Goal: Task Accomplishment & Management: Use online tool/utility

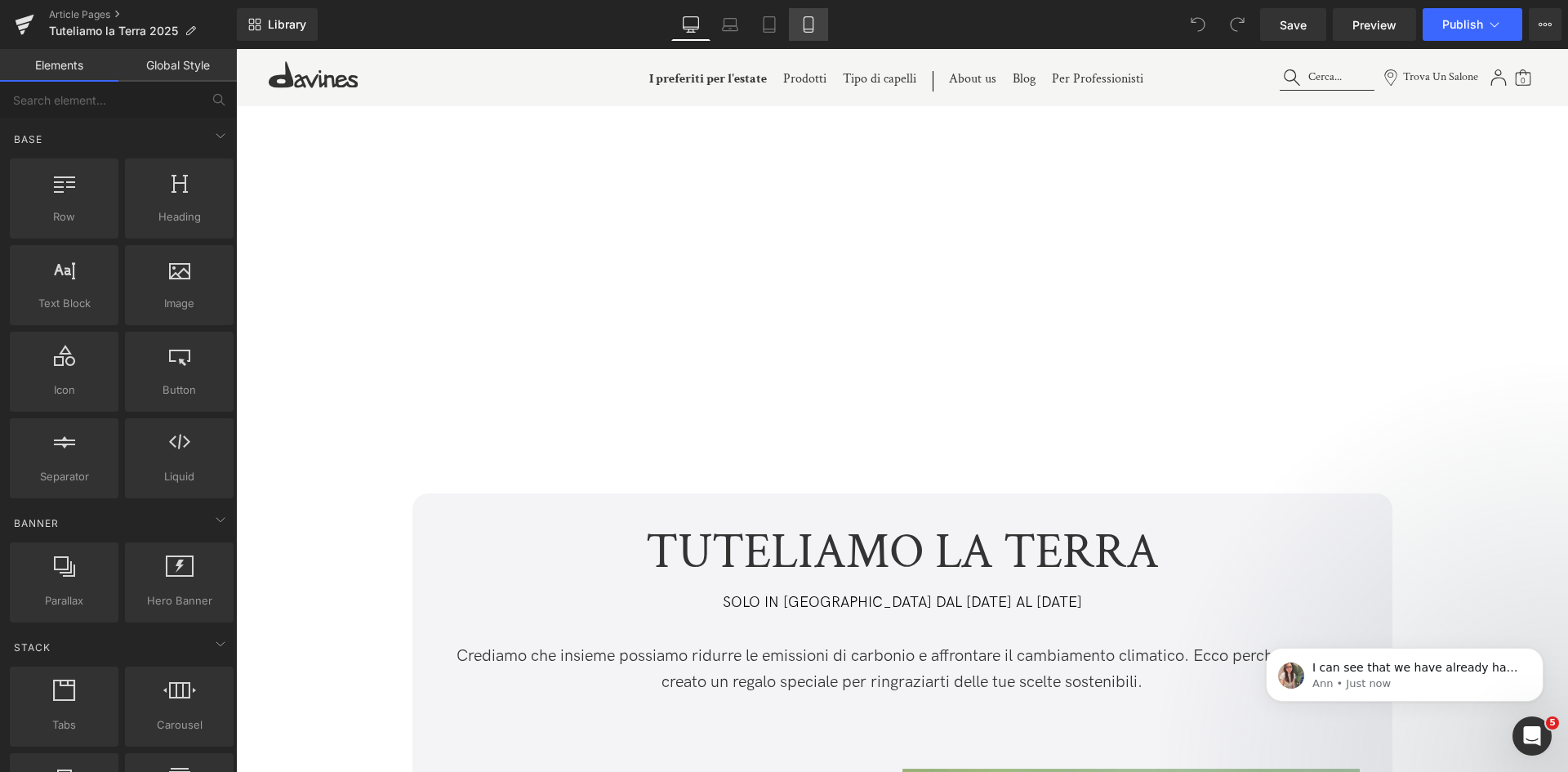
click at [805, 30] on icon at bounding box center [808, 25] width 9 height 15
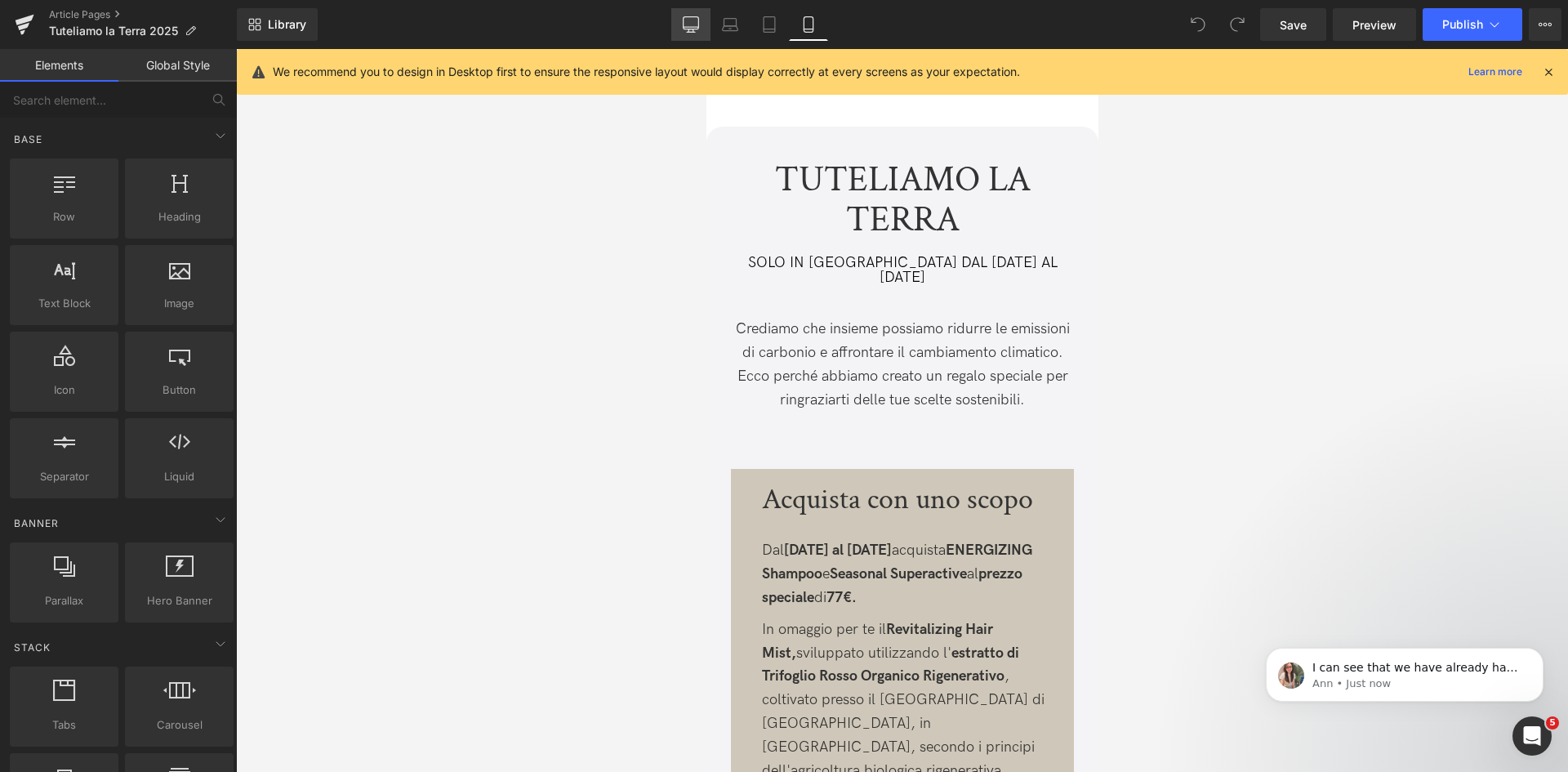
click at [692, 25] on icon at bounding box center [690, 24] width 16 height 16
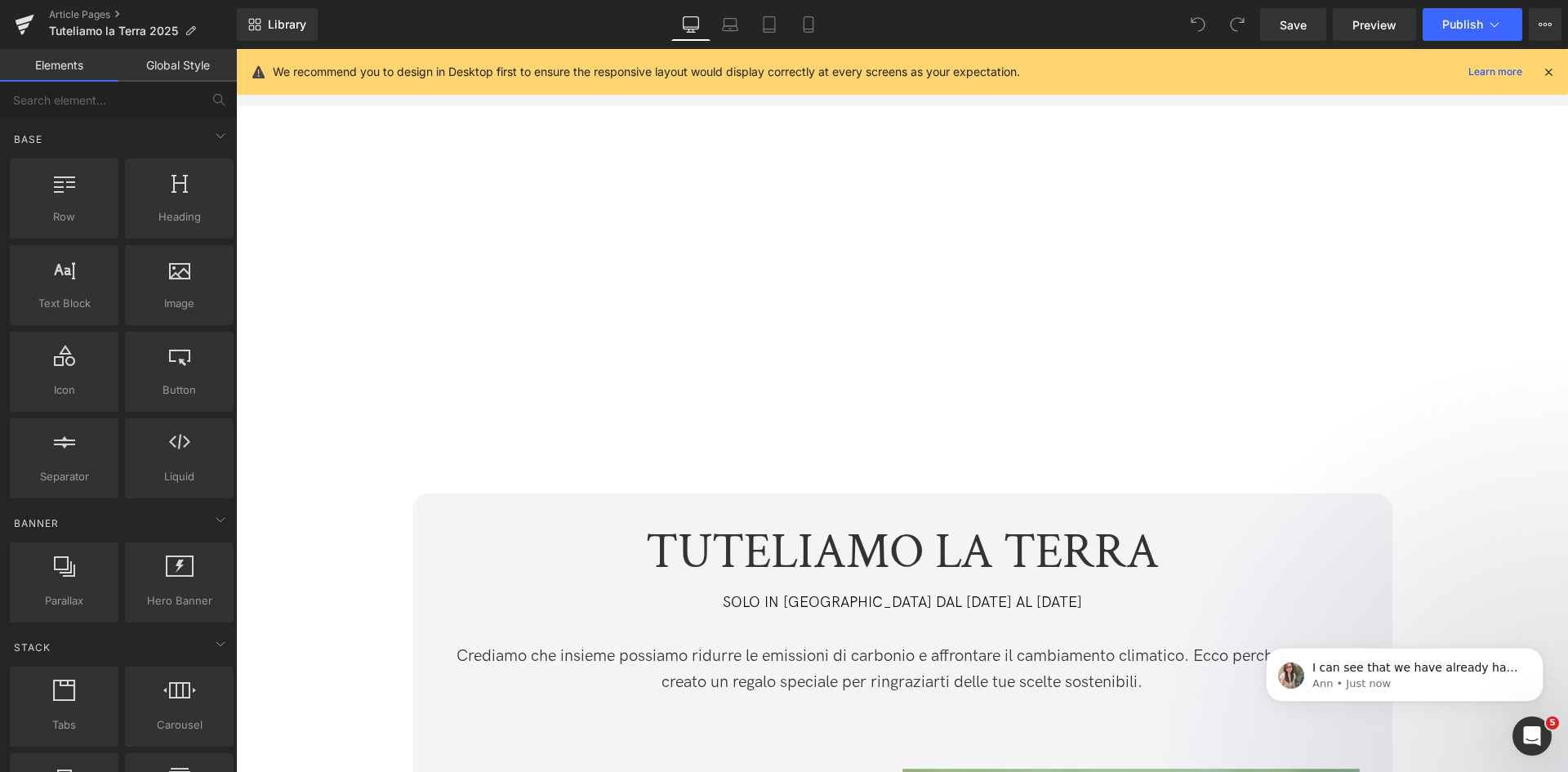
drag, startPoint x: 1554, startPoint y: 72, endPoint x: 1317, endPoint y: 24, distance: 241.8
click at [1554, 72] on icon at bounding box center [1548, 71] width 14 height 14
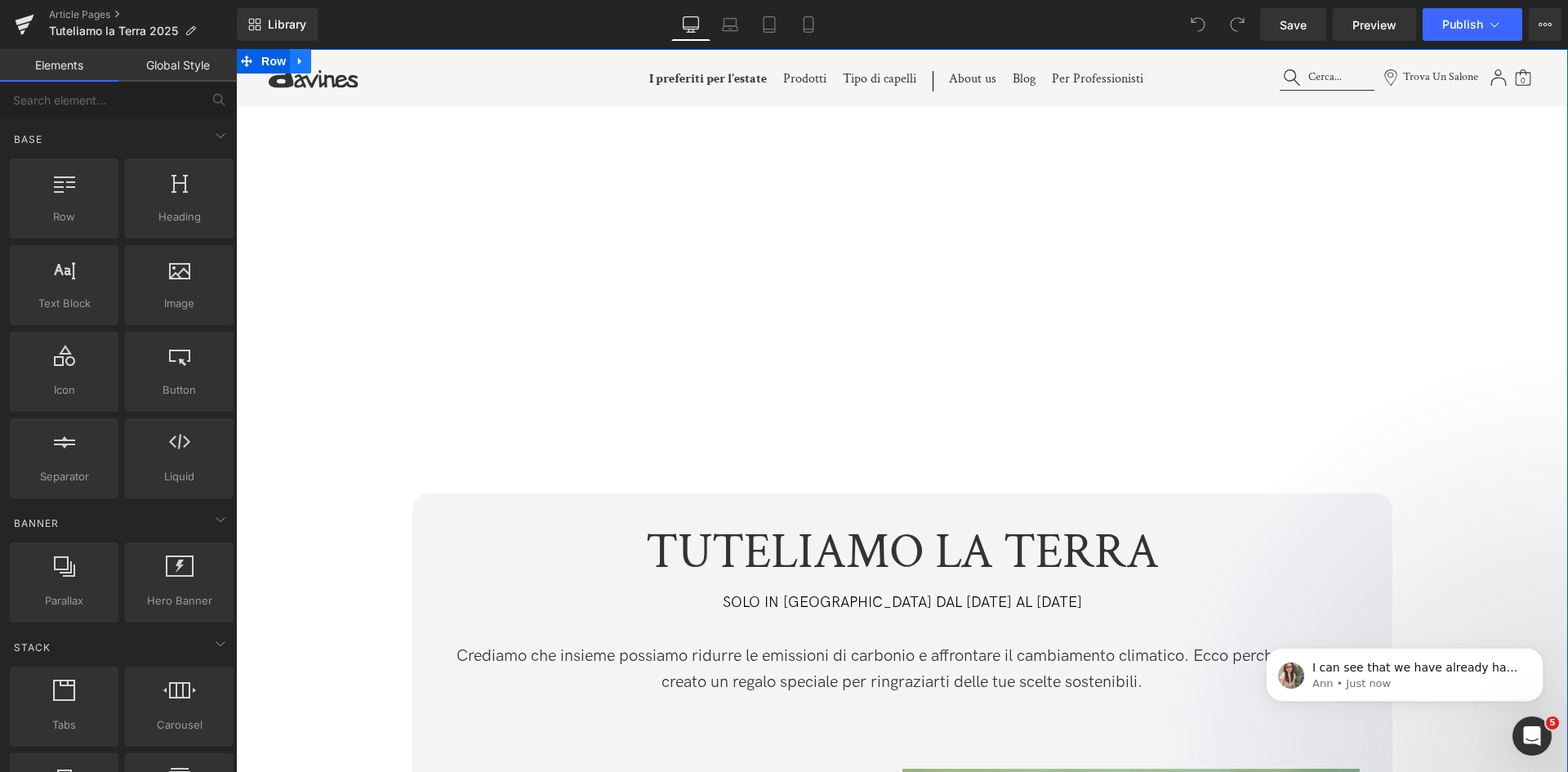
click at [299, 64] on icon at bounding box center [301, 61] width 12 height 12
click at [249, 61] on icon at bounding box center [247, 61] width 12 height 12
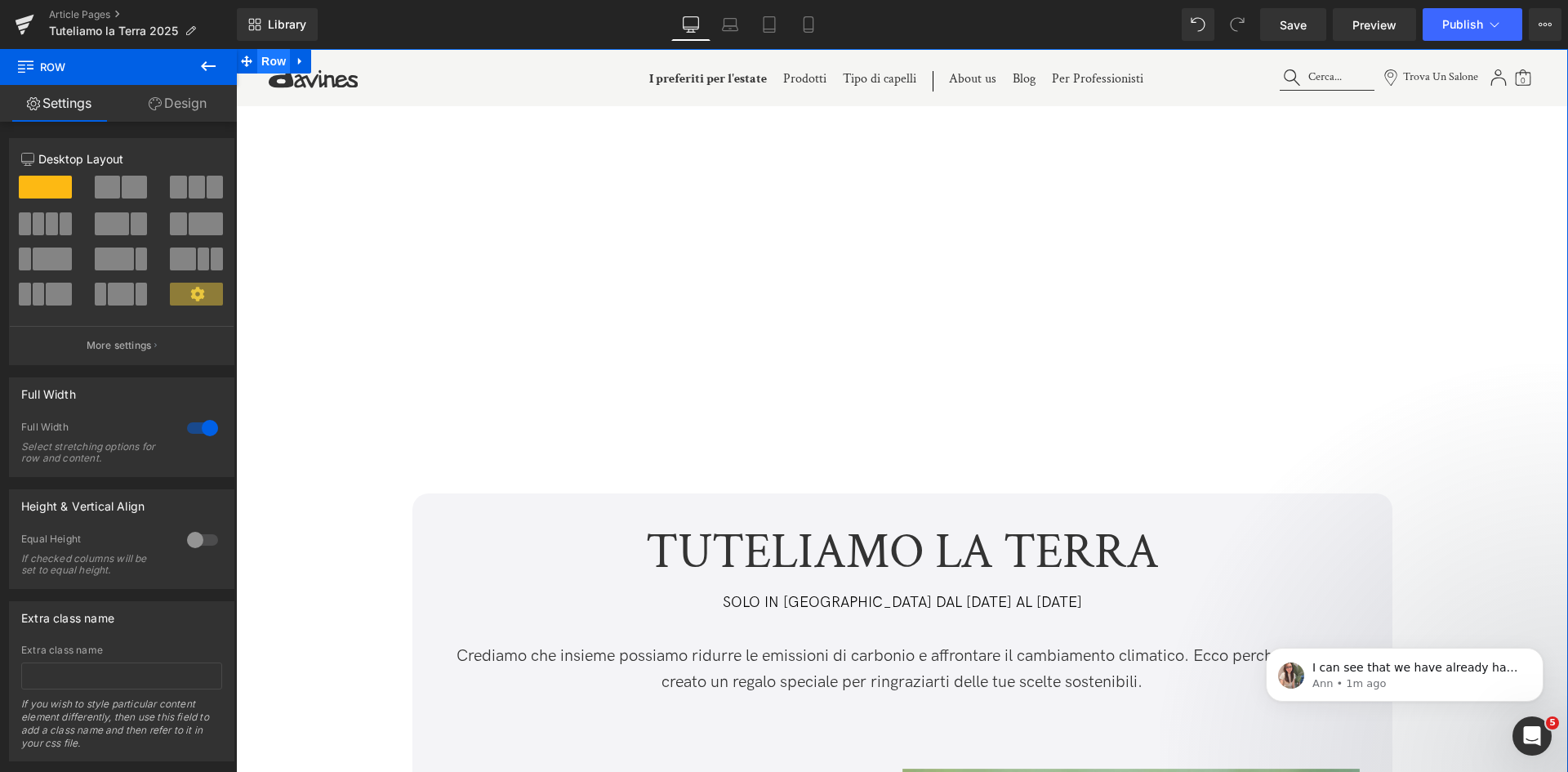
click at [279, 66] on span "Row" at bounding box center [274, 61] width 33 height 25
click at [295, 64] on icon at bounding box center [301, 61] width 12 height 12
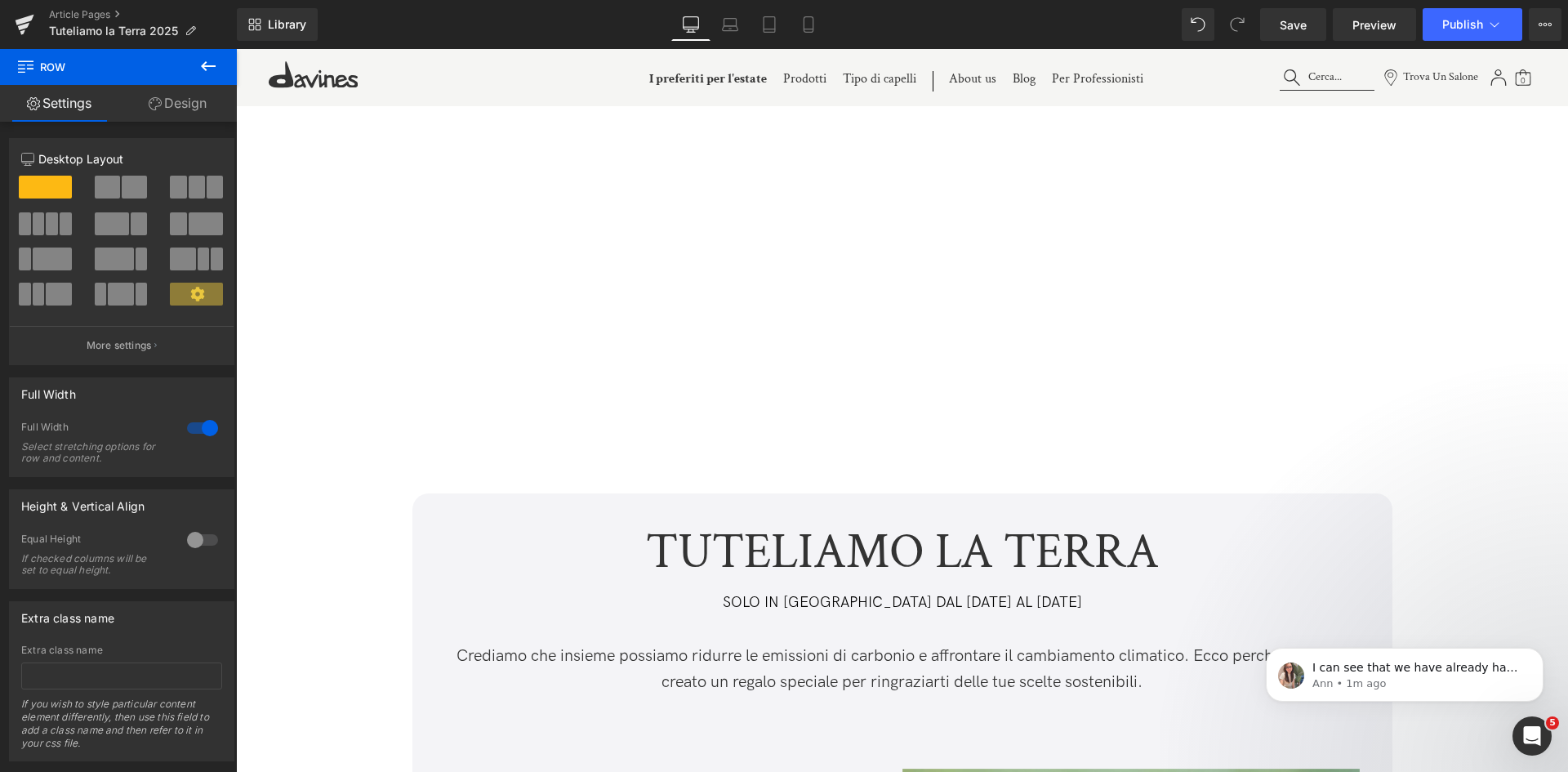
click at [198, 66] on button at bounding box center [208, 66] width 58 height 36
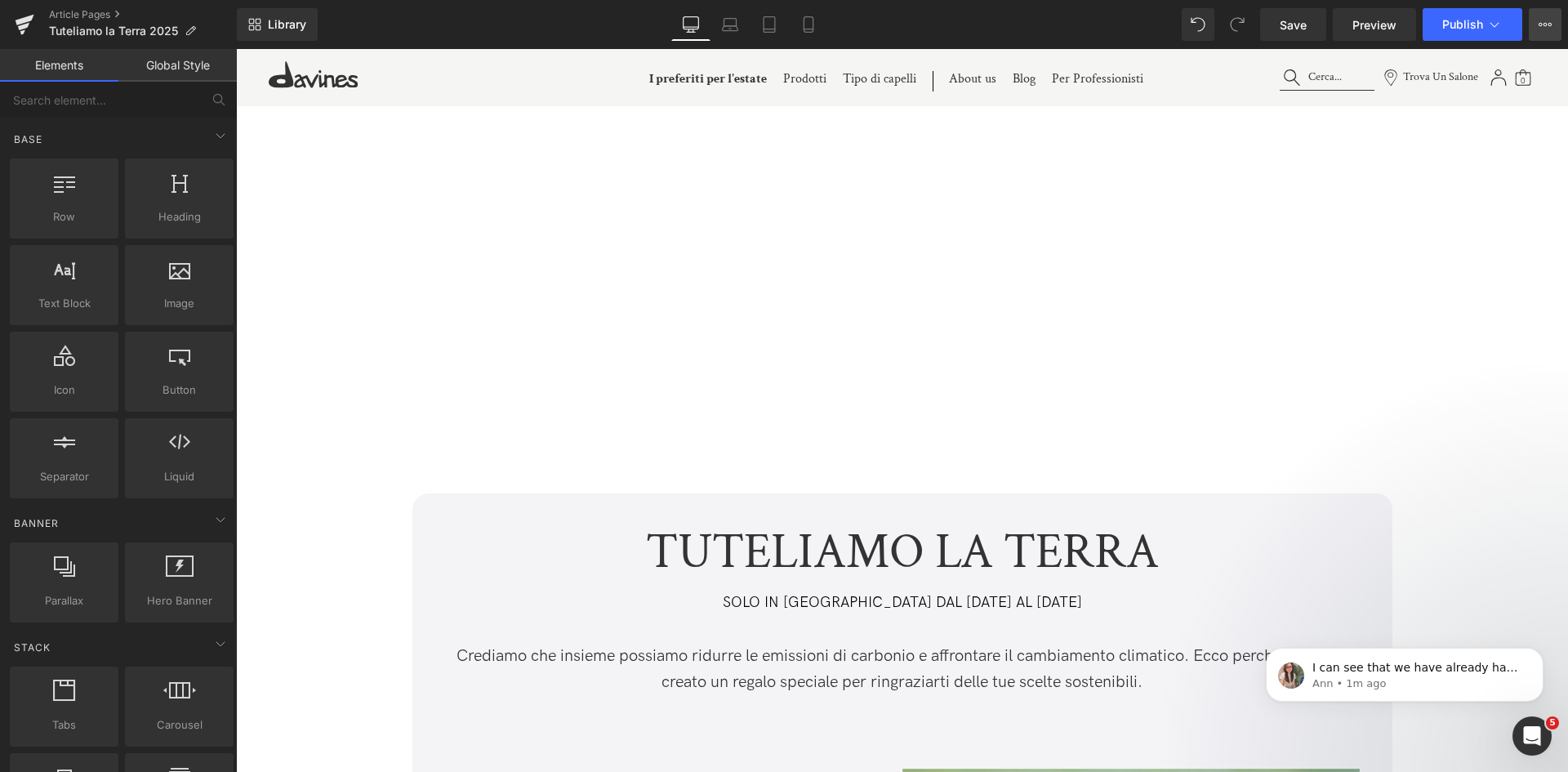
click at [1547, 25] on icon at bounding box center [1546, 24] width 4 height 3
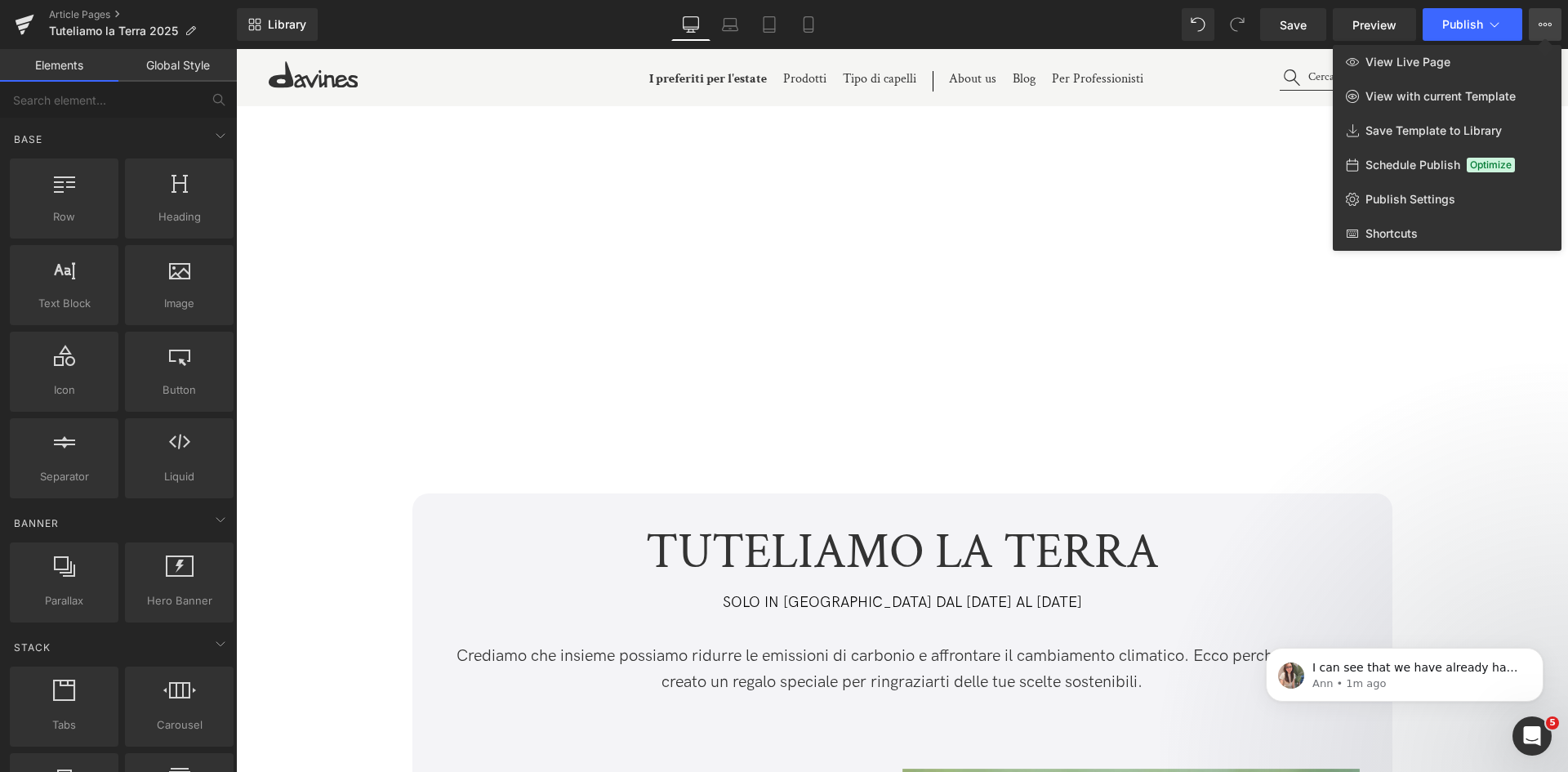
click at [1547, 25] on icon at bounding box center [1546, 24] width 4 height 3
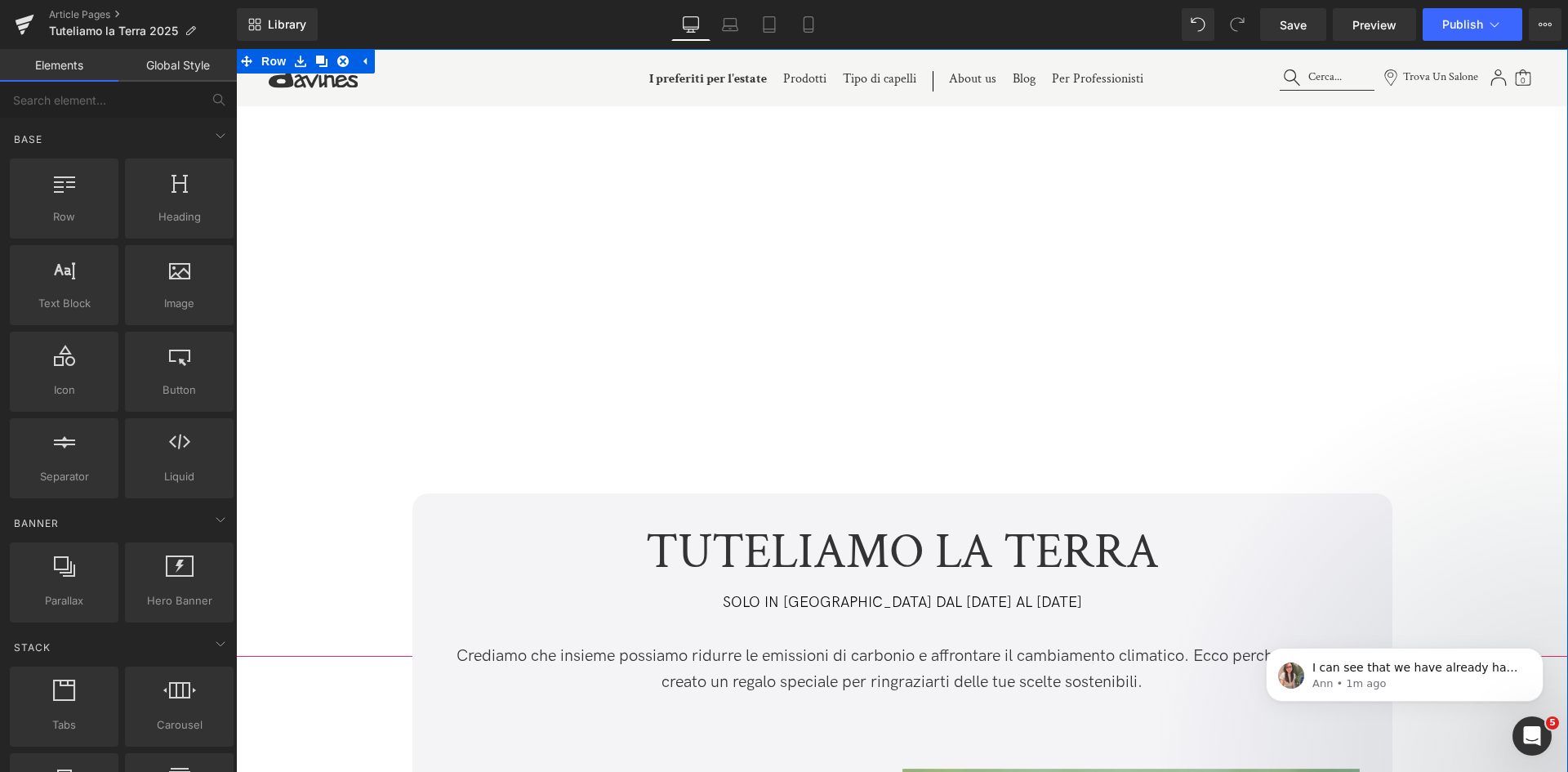
click at [970, 454] on div at bounding box center [902, 271] width 1332 height 771
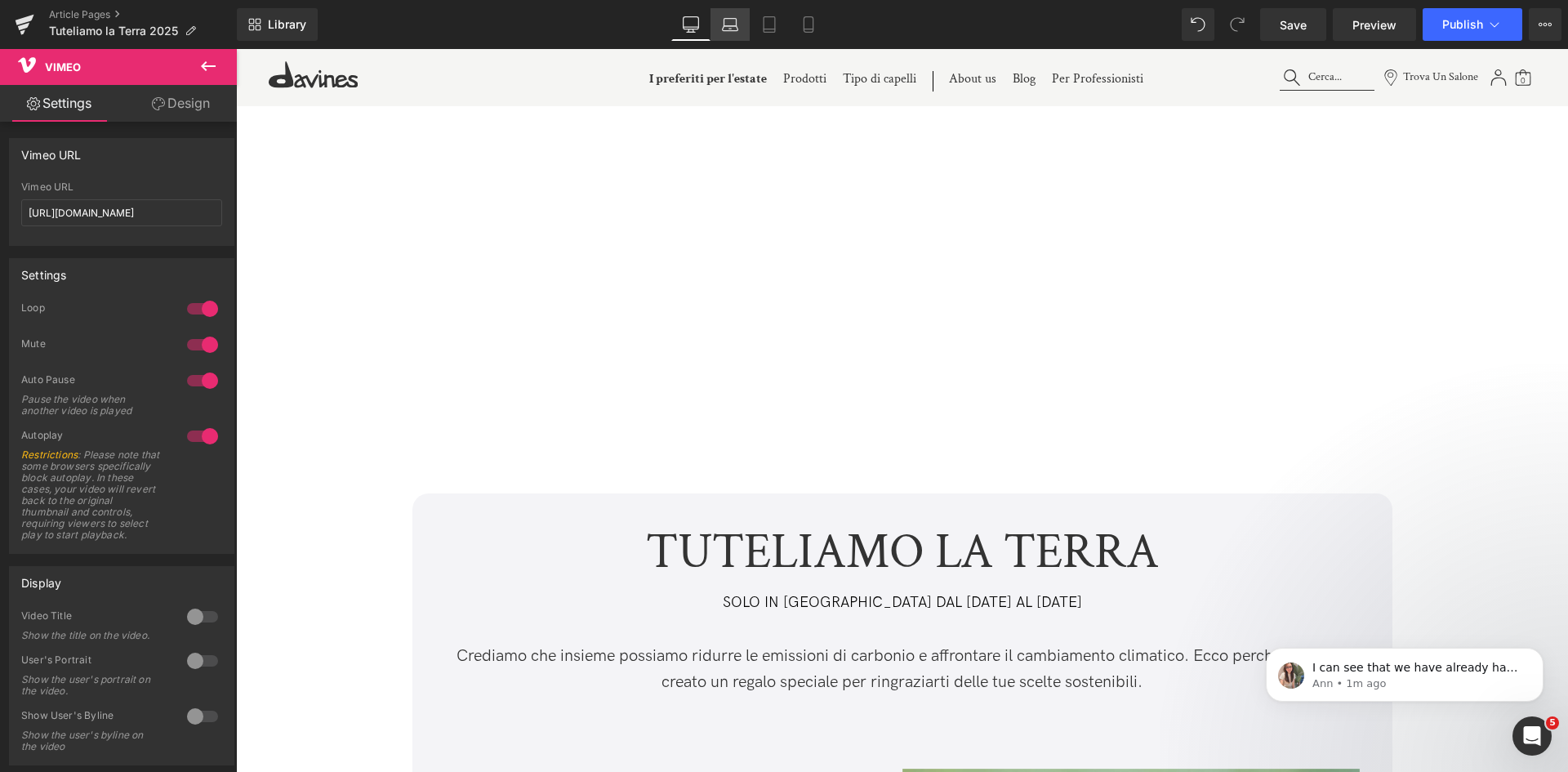
click at [729, 26] on icon at bounding box center [731, 28] width 15 height 5
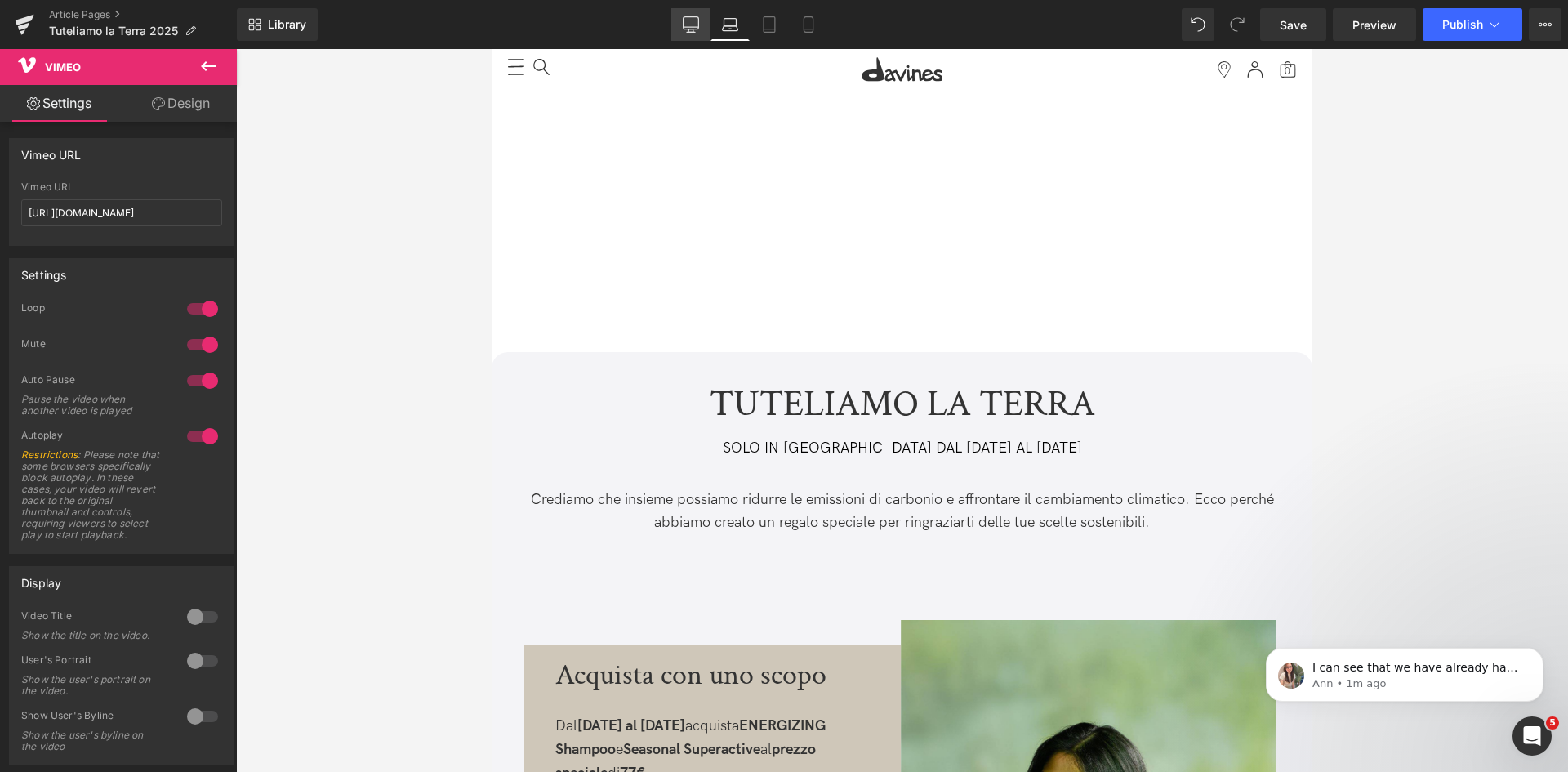
click at [687, 25] on icon at bounding box center [690, 24] width 16 height 16
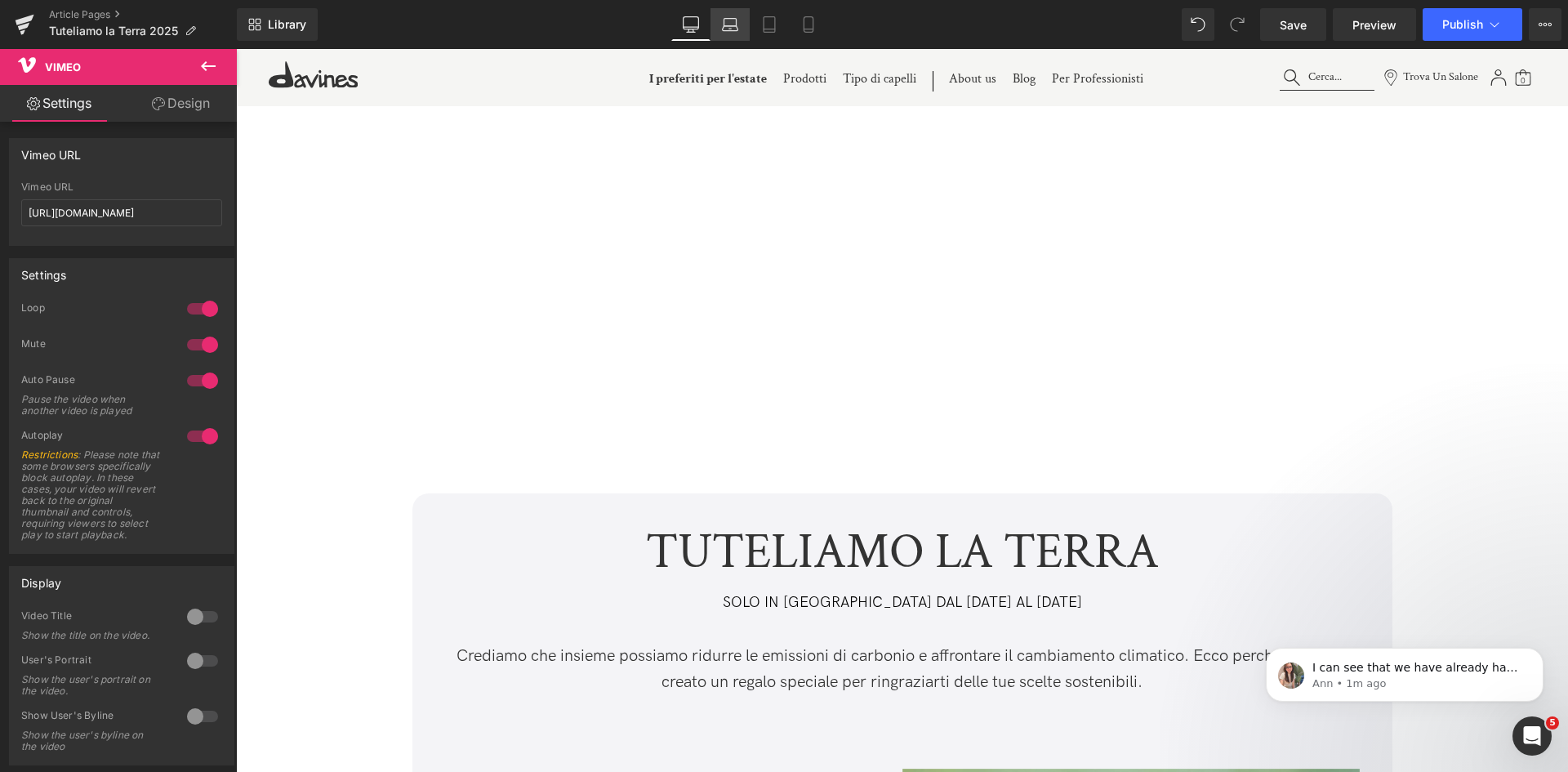
click at [722, 25] on icon at bounding box center [730, 24] width 16 height 16
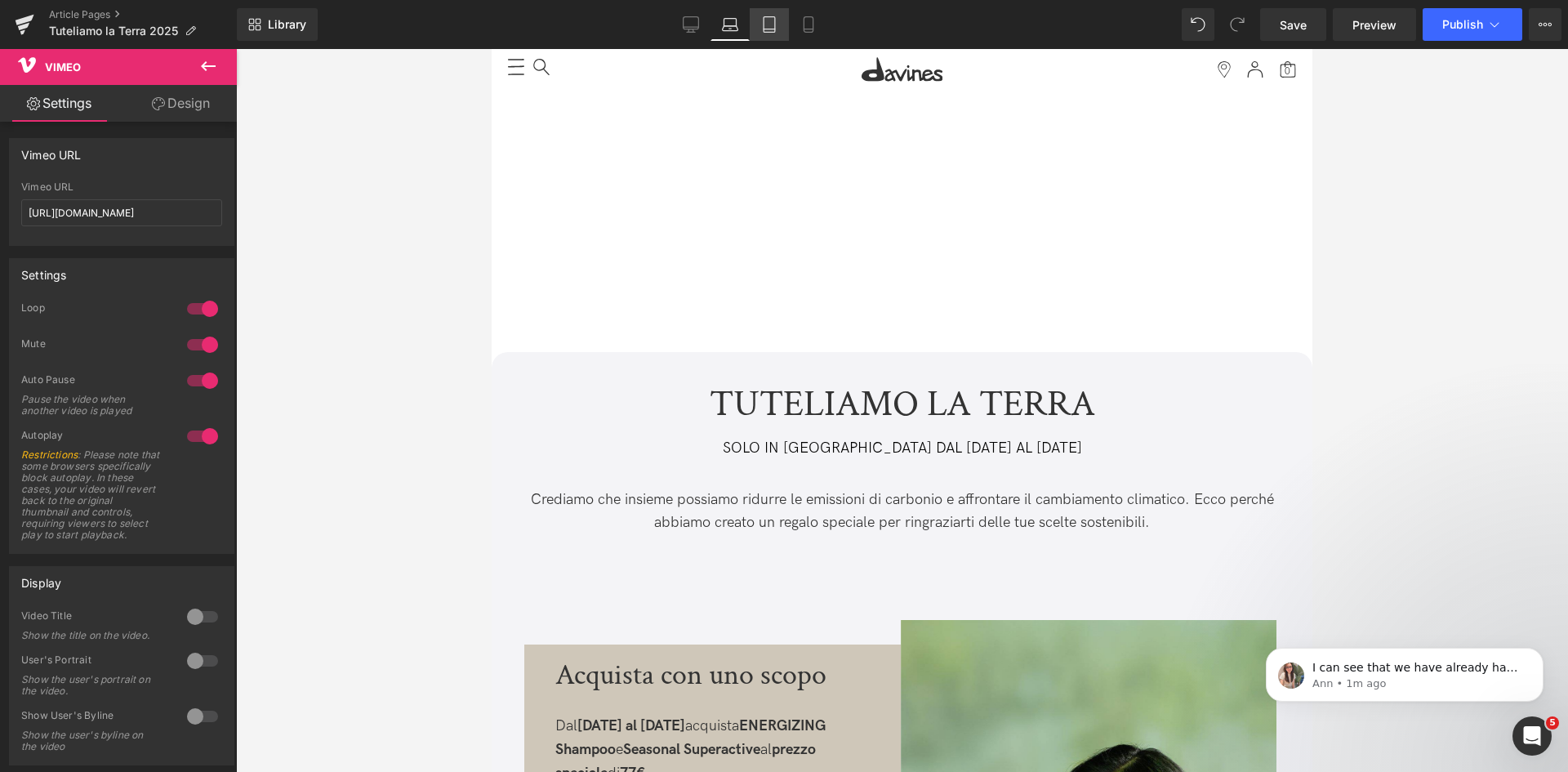
click at [767, 26] on icon at bounding box center [769, 24] width 16 height 16
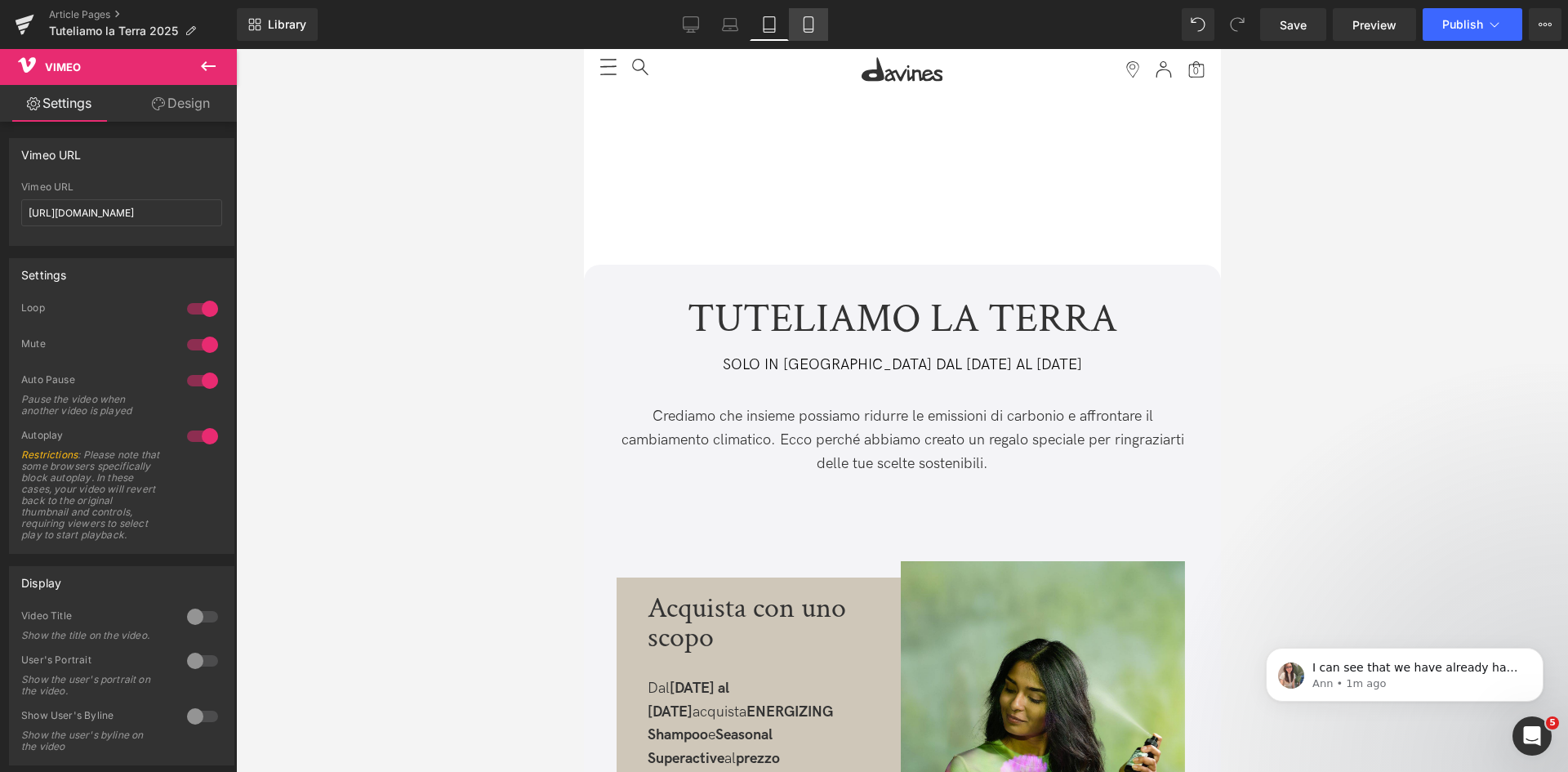
click at [807, 25] on icon at bounding box center [808, 24] width 16 height 16
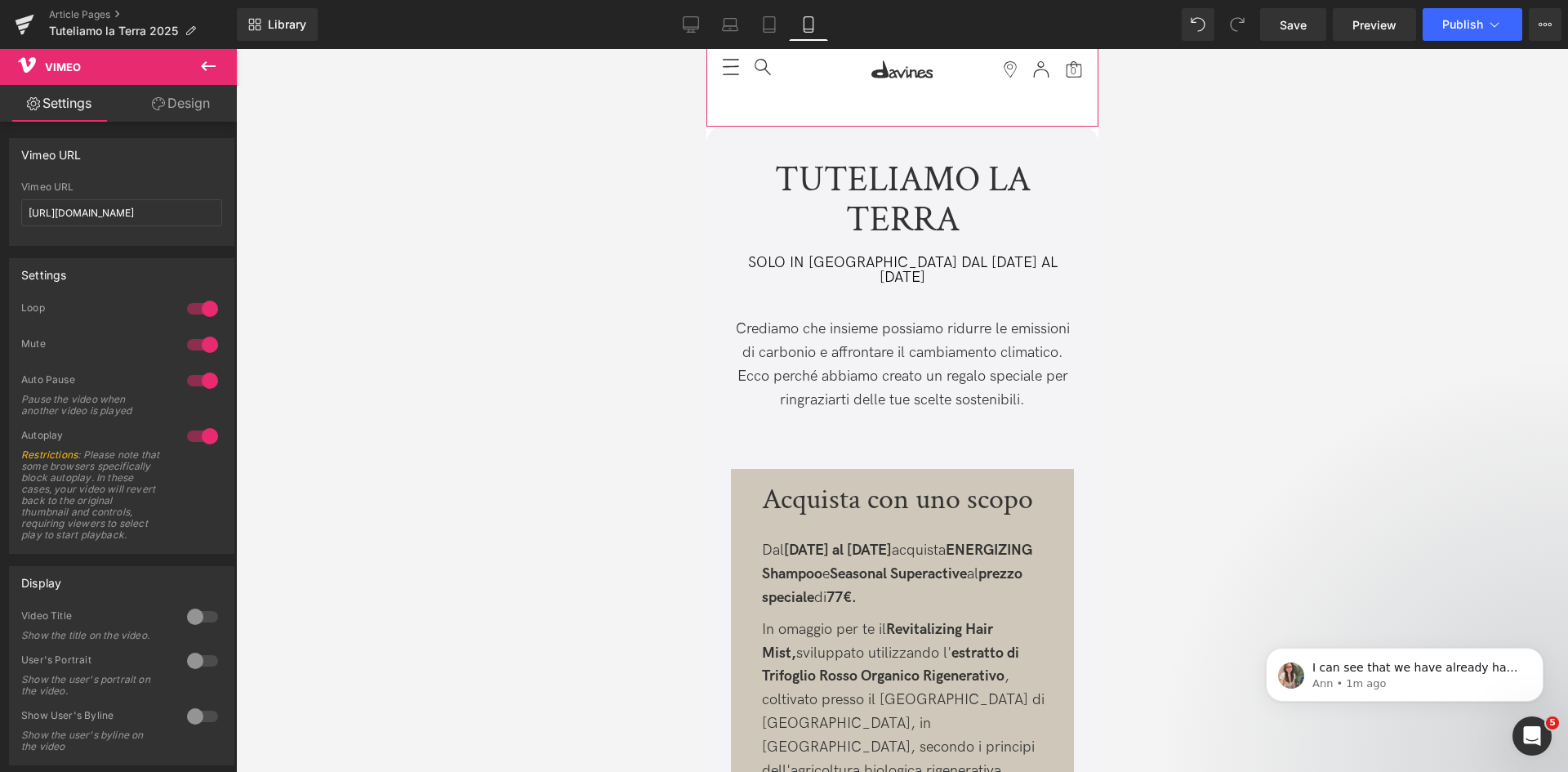
click at [185, 100] on link "Design" at bounding box center [181, 103] width 118 height 36
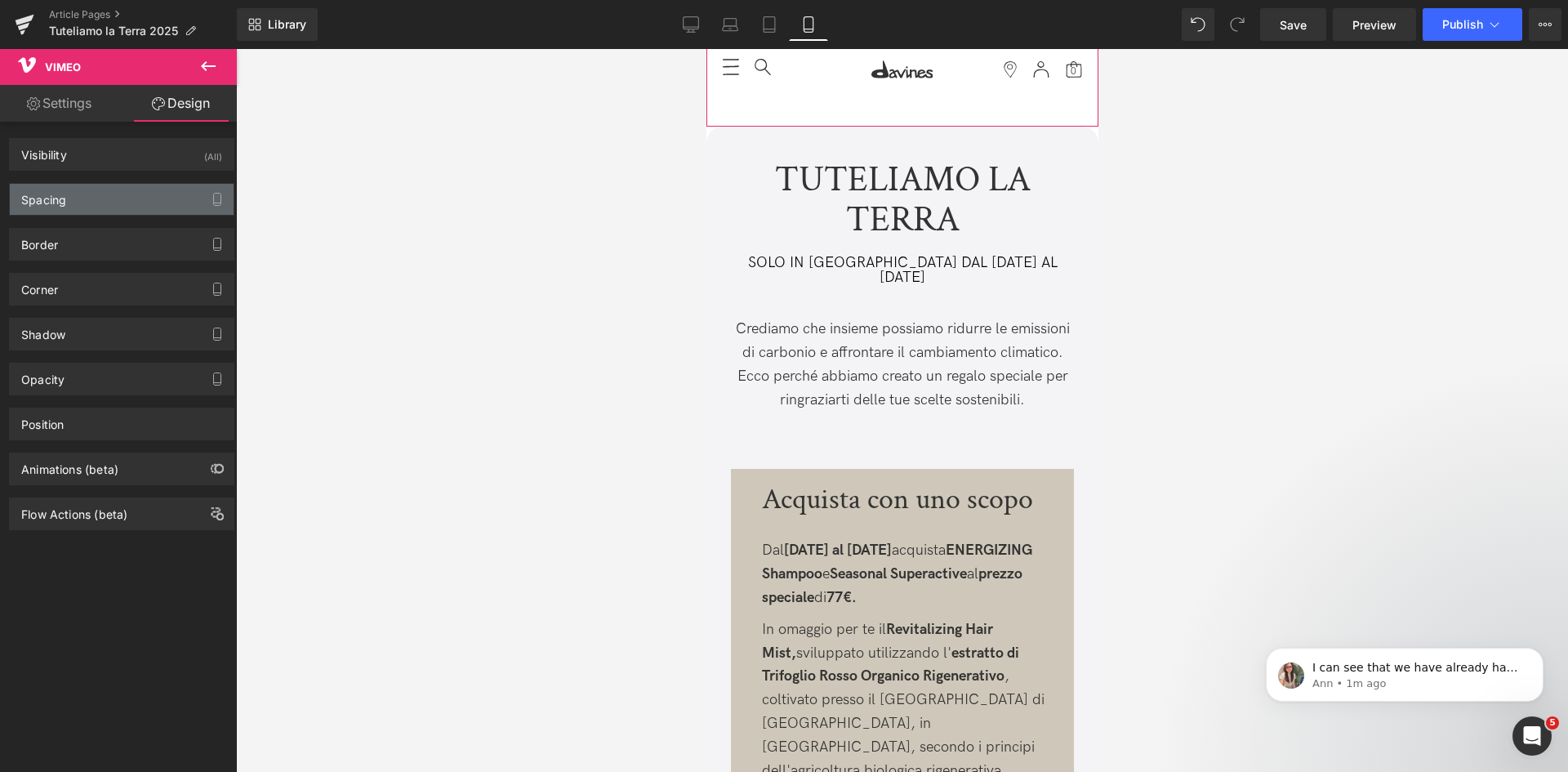
click at [99, 199] on div "Spacing" at bounding box center [121, 199] width 224 height 31
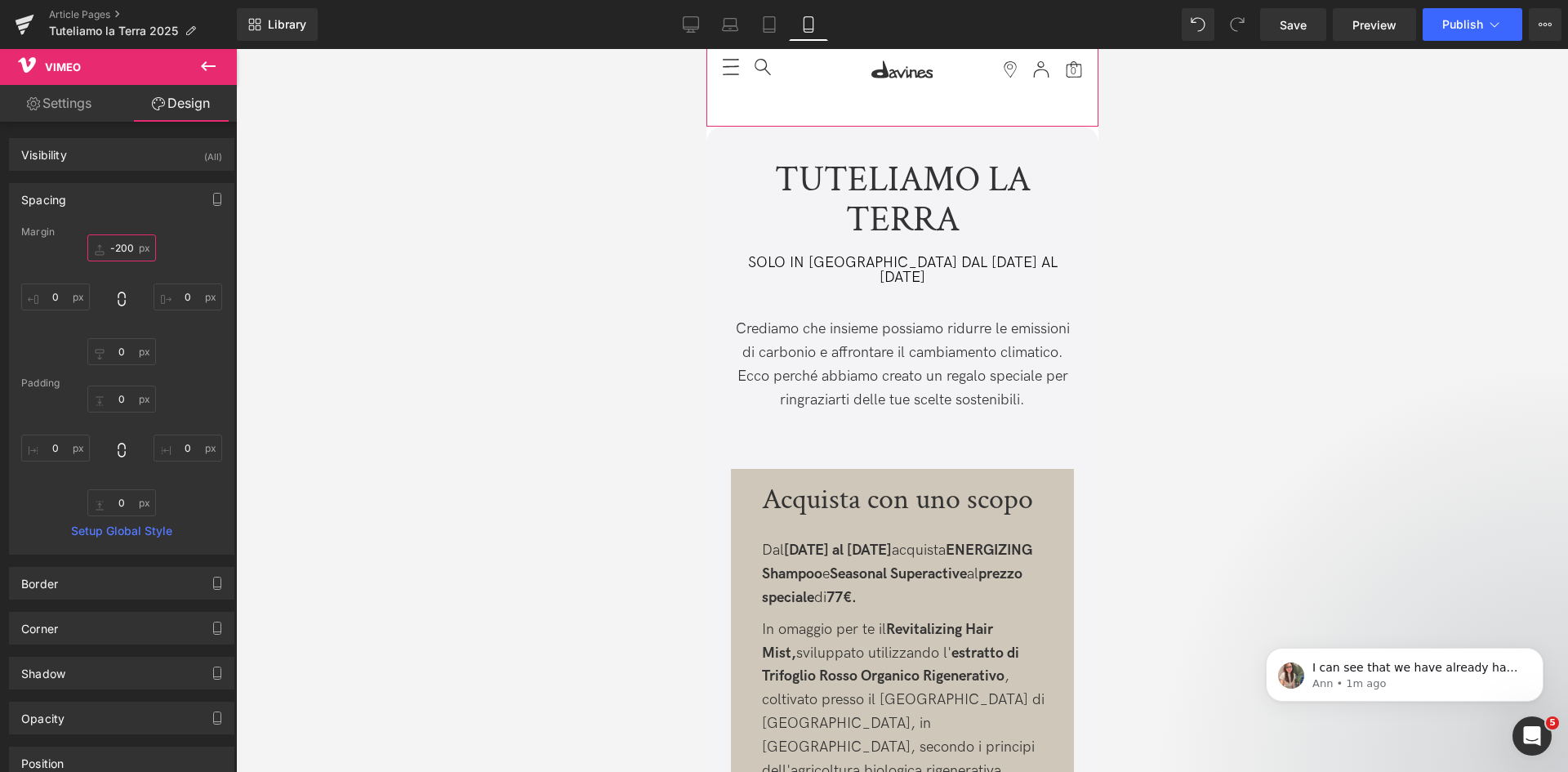
click at [124, 244] on input "-200" at bounding box center [121, 248] width 68 height 27
type input "0"
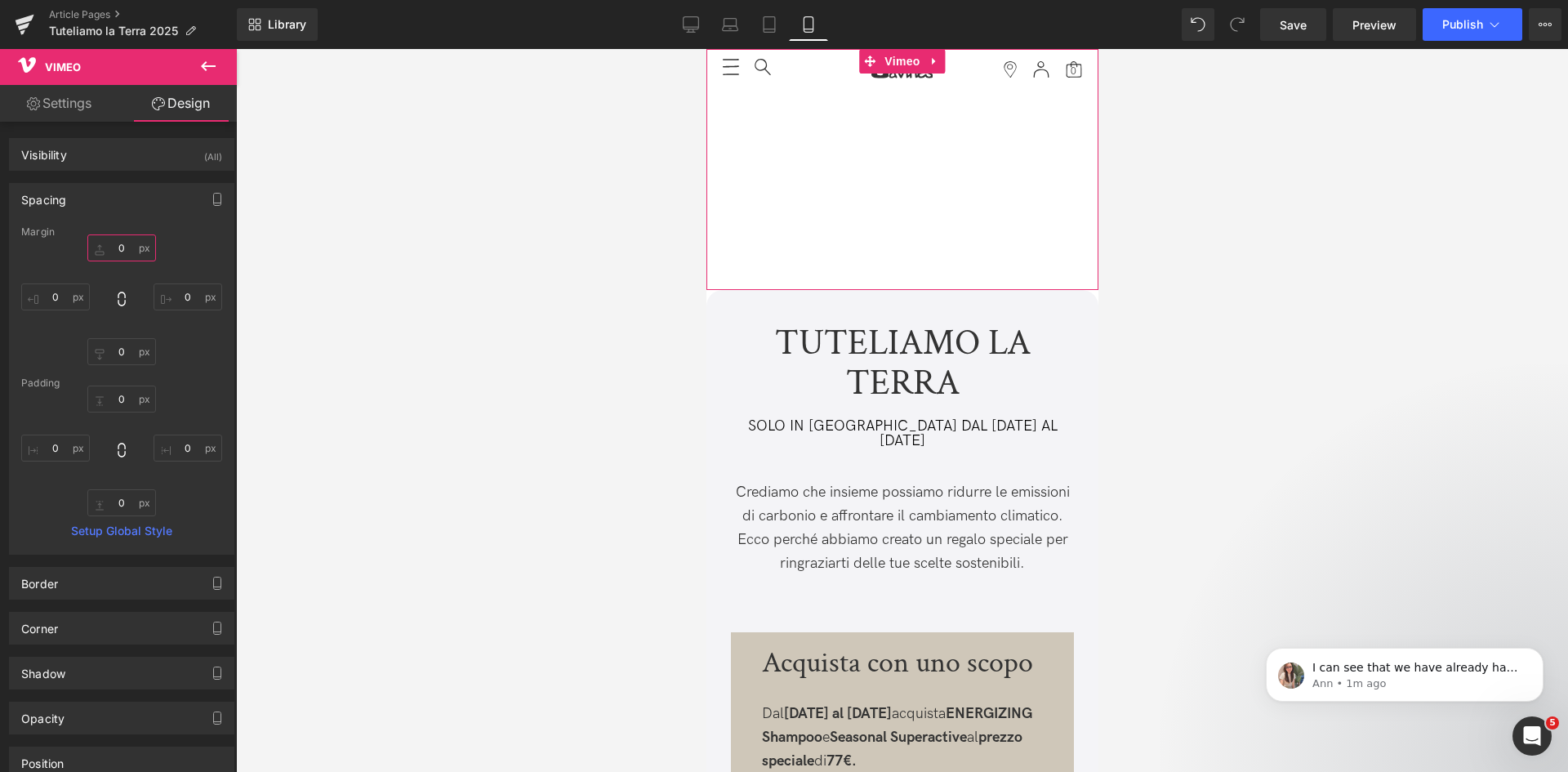
type input "-200"
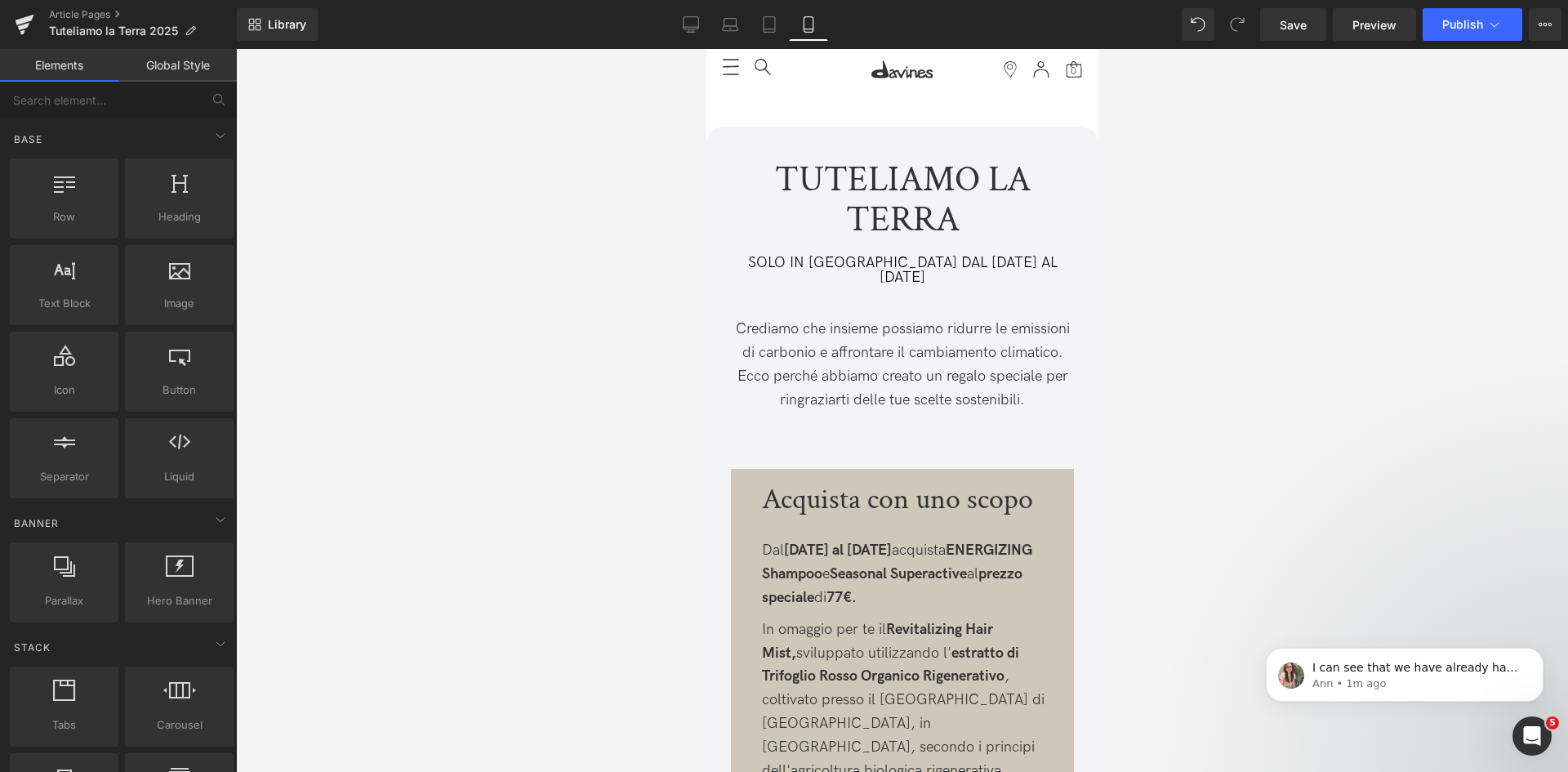
click at [374, 173] on div at bounding box center [902, 410] width 1332 height 723
click at [694, 24] on icon at bounding box center [690, 24] width 16 height 16
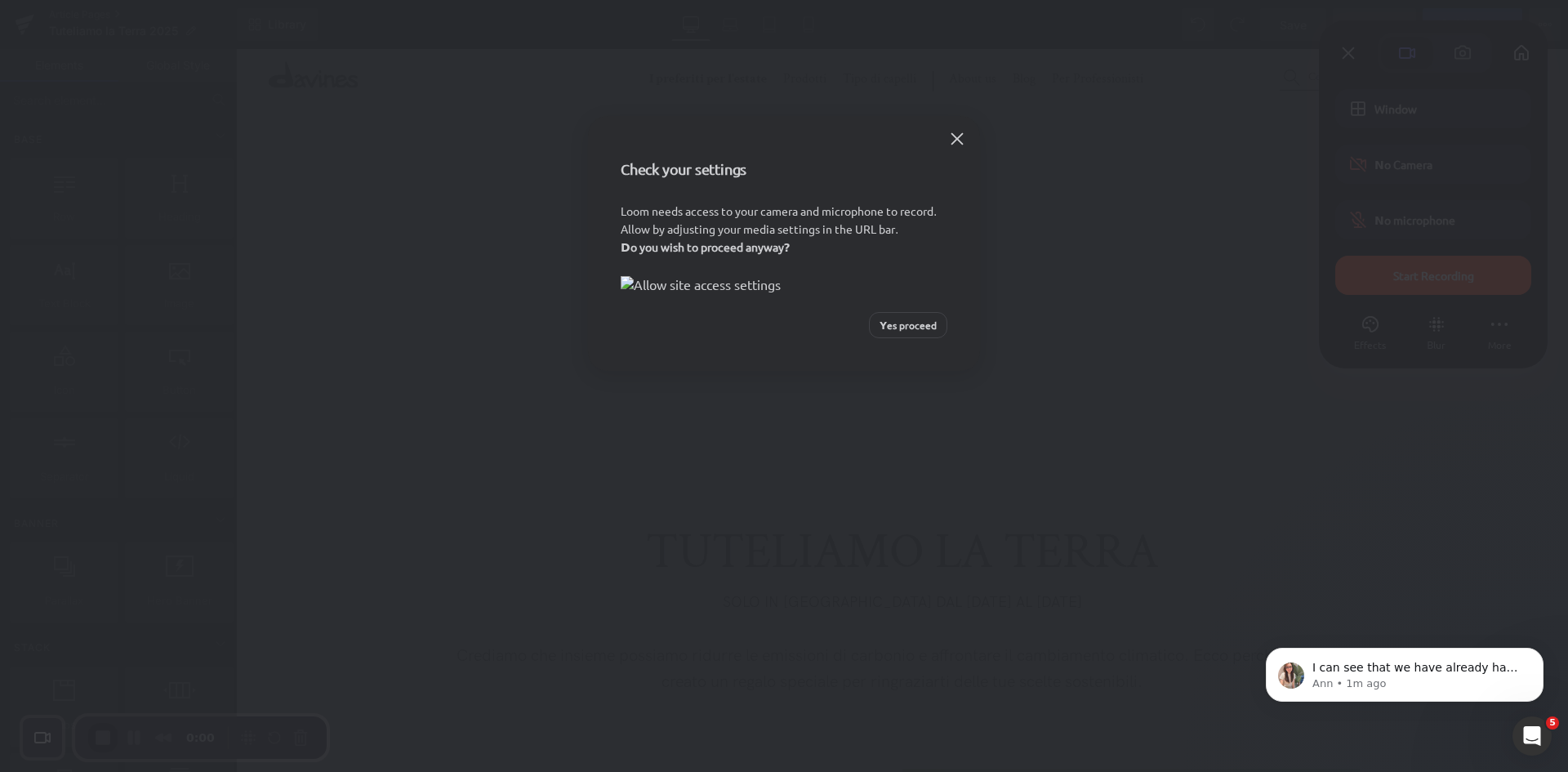
click at [914, 332] on span "Yes proceed" at bounding box center [908, 325] width 58 height 14
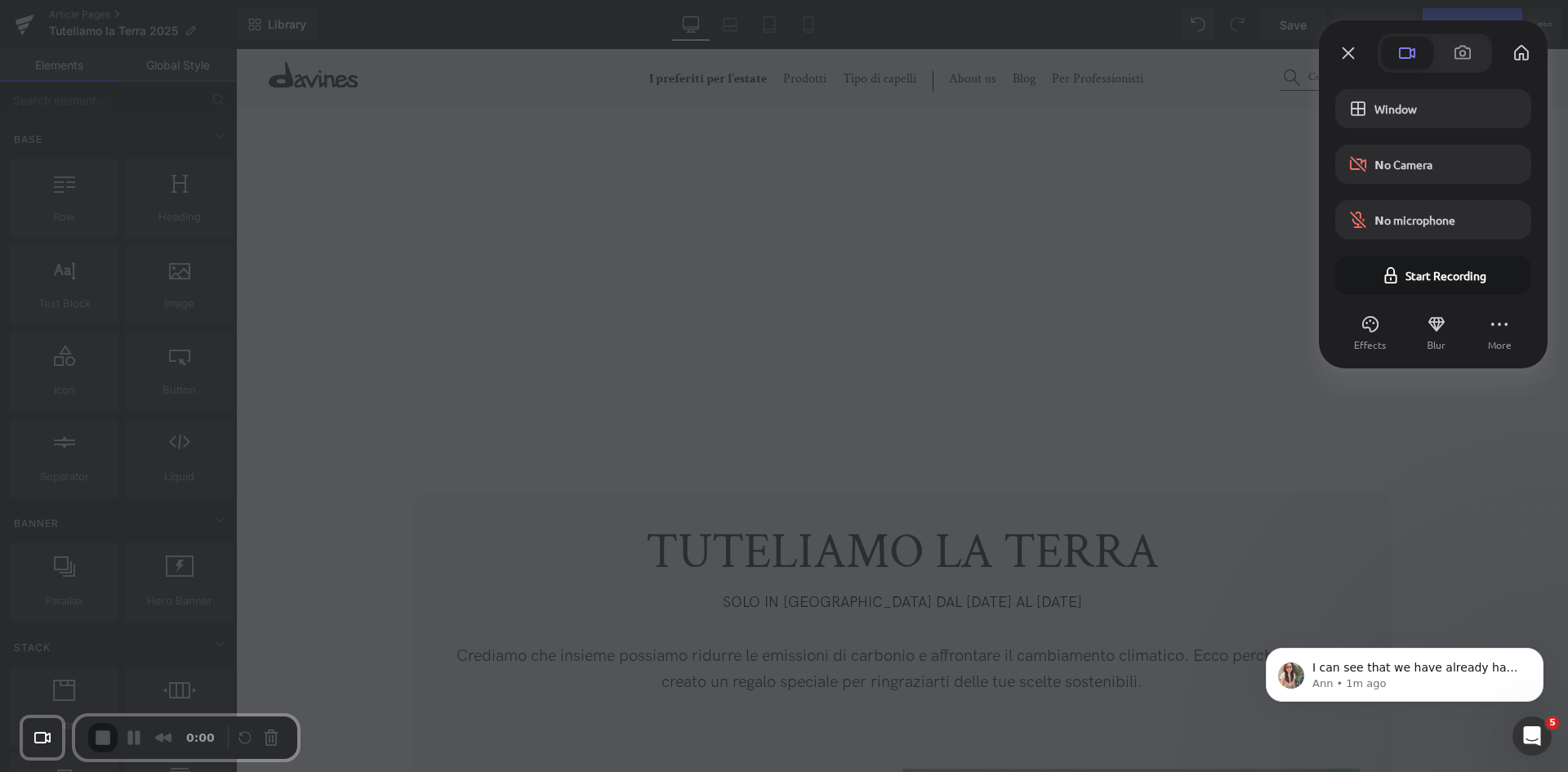
click at [0, 0] on span "Yes proceed" at bounding box center [0, 0] width 0 height 0
click at [1393, 270] on span "Start Recording" at bounding box center [1433, 265] width 80 height 13
click at [0, 0] on span "Yes, proceed" at bounding box center [0, 0] width 0 height 0
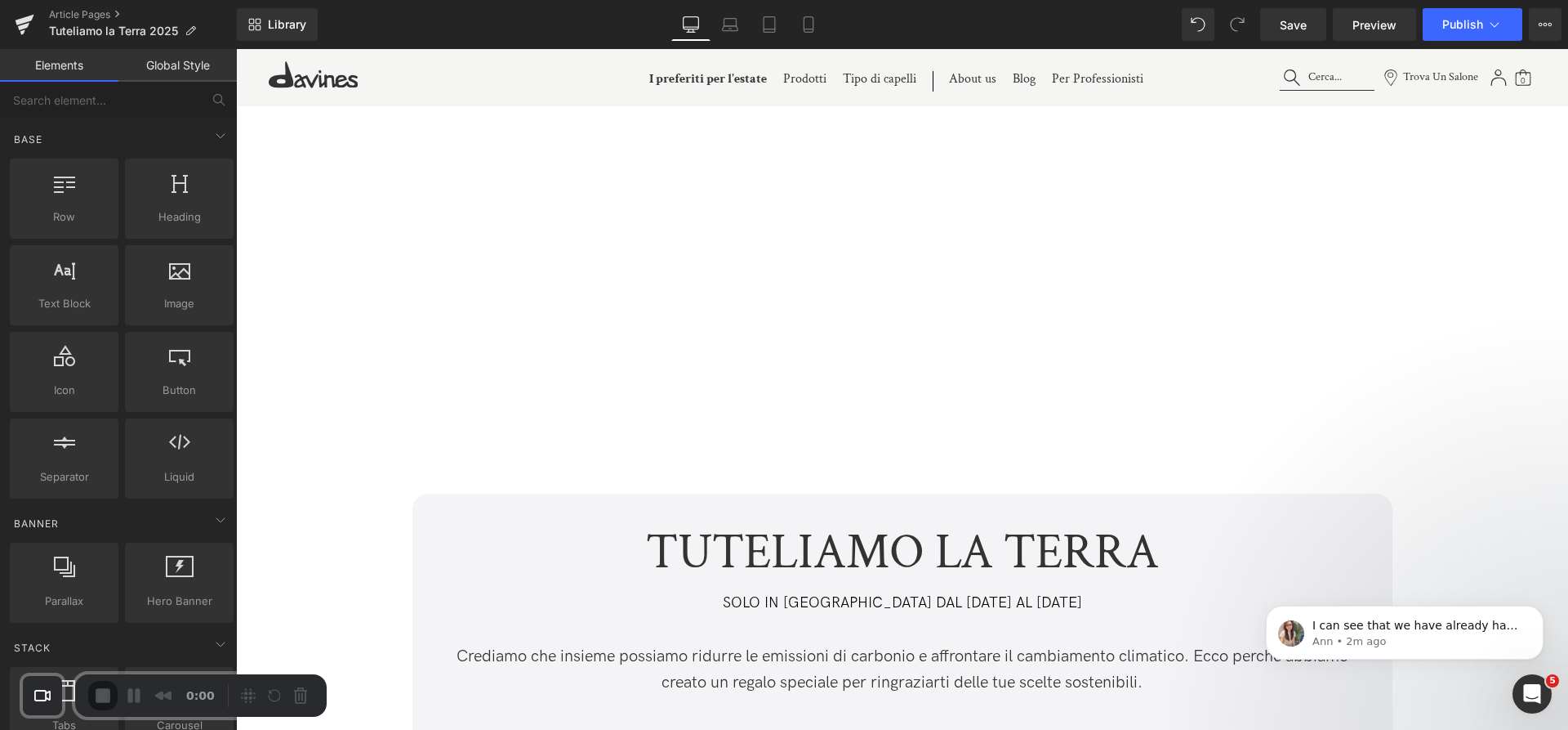
click at [0, 0] on button "Start Recording" at bounding box center [0, 0] width 0 height 0
click at [805, 25] on icon at bounding box center [808, 25] width 9 height 15
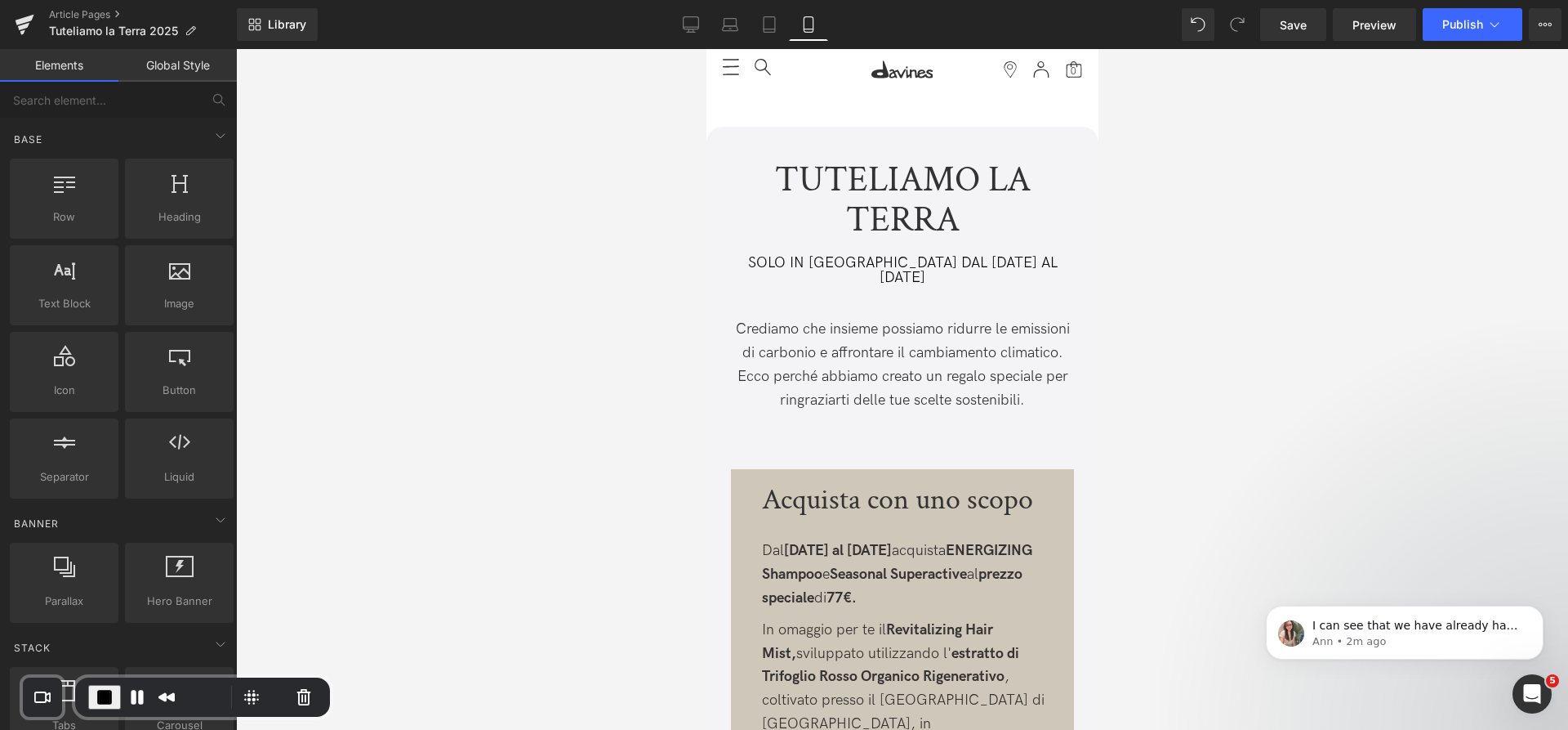
click at [0, 0] on span "Yes proceed" at bounding box center [0, 0] width 0 height 0
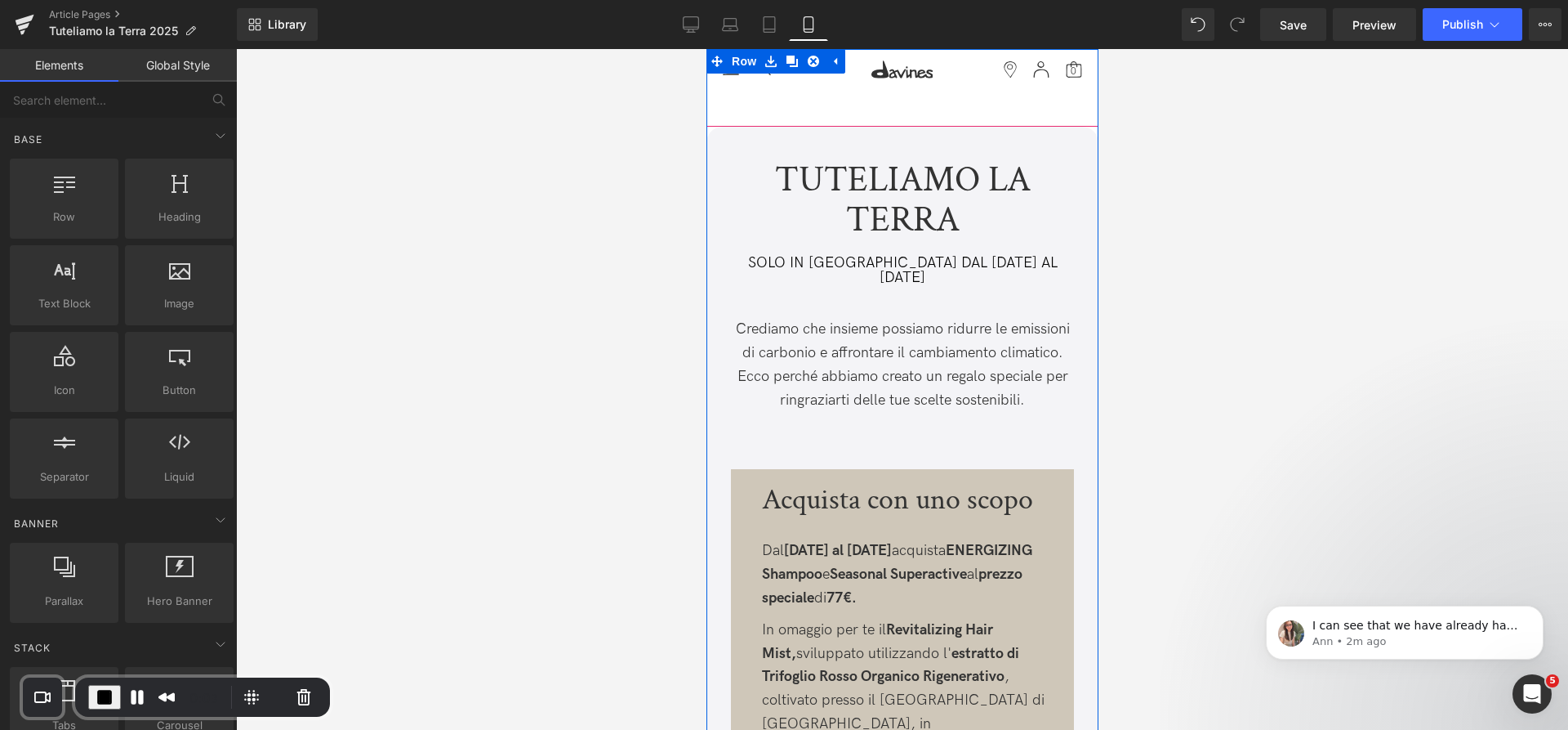
click at [779, 90] on div at bounding box center [902, 6] width 392 height 241
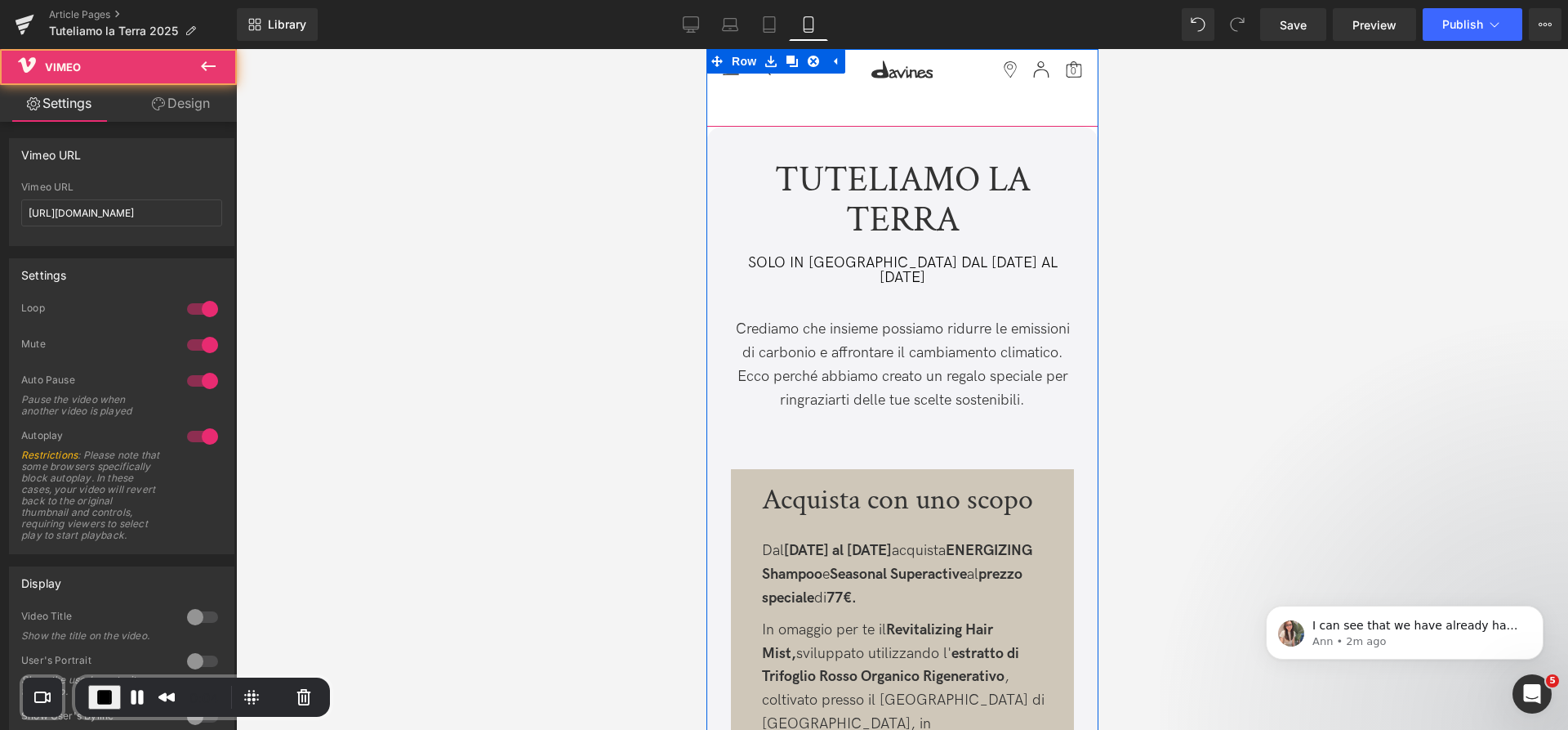
click at [737, 121] on div at bounding box center [902, 6] width 392 height 241
click at [757, 101] on div at bounding box center [902, 6] width 392 height 241
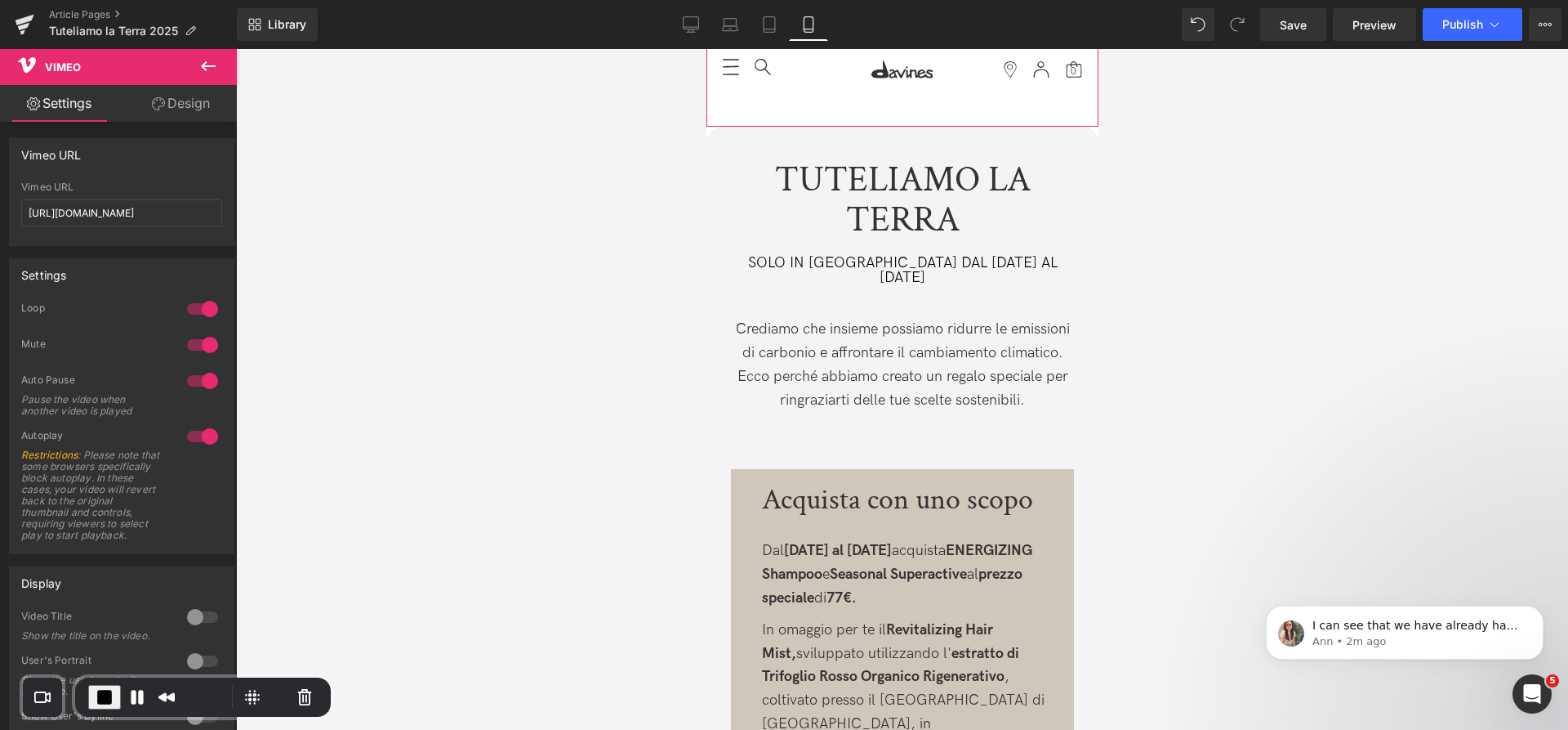
click at [176, 105] on link "Design" at bounding box center [181, 103] width 118 height 36
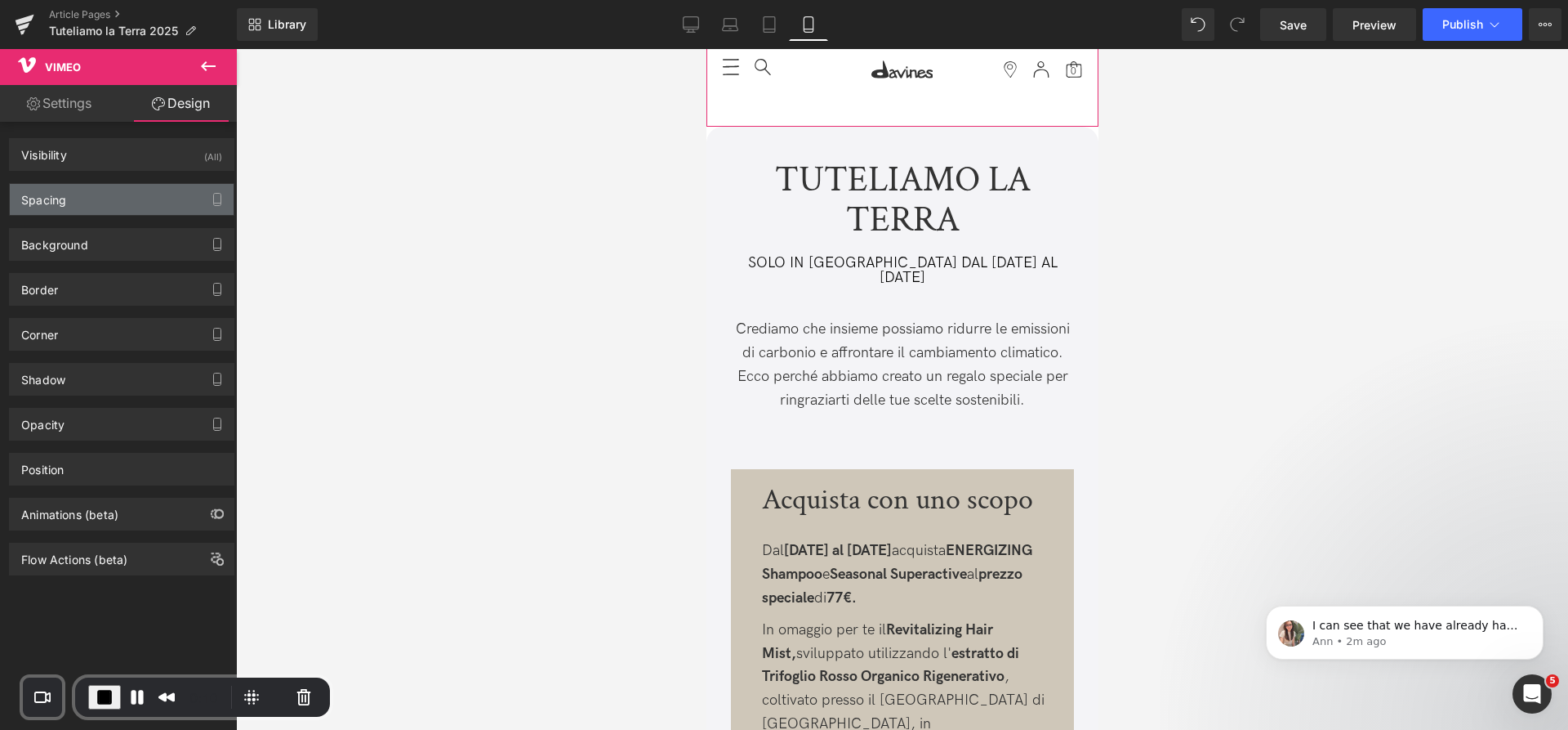
click at [98, 202] on div "Spacing" at bounding box center [121, 199] width 224 height 31
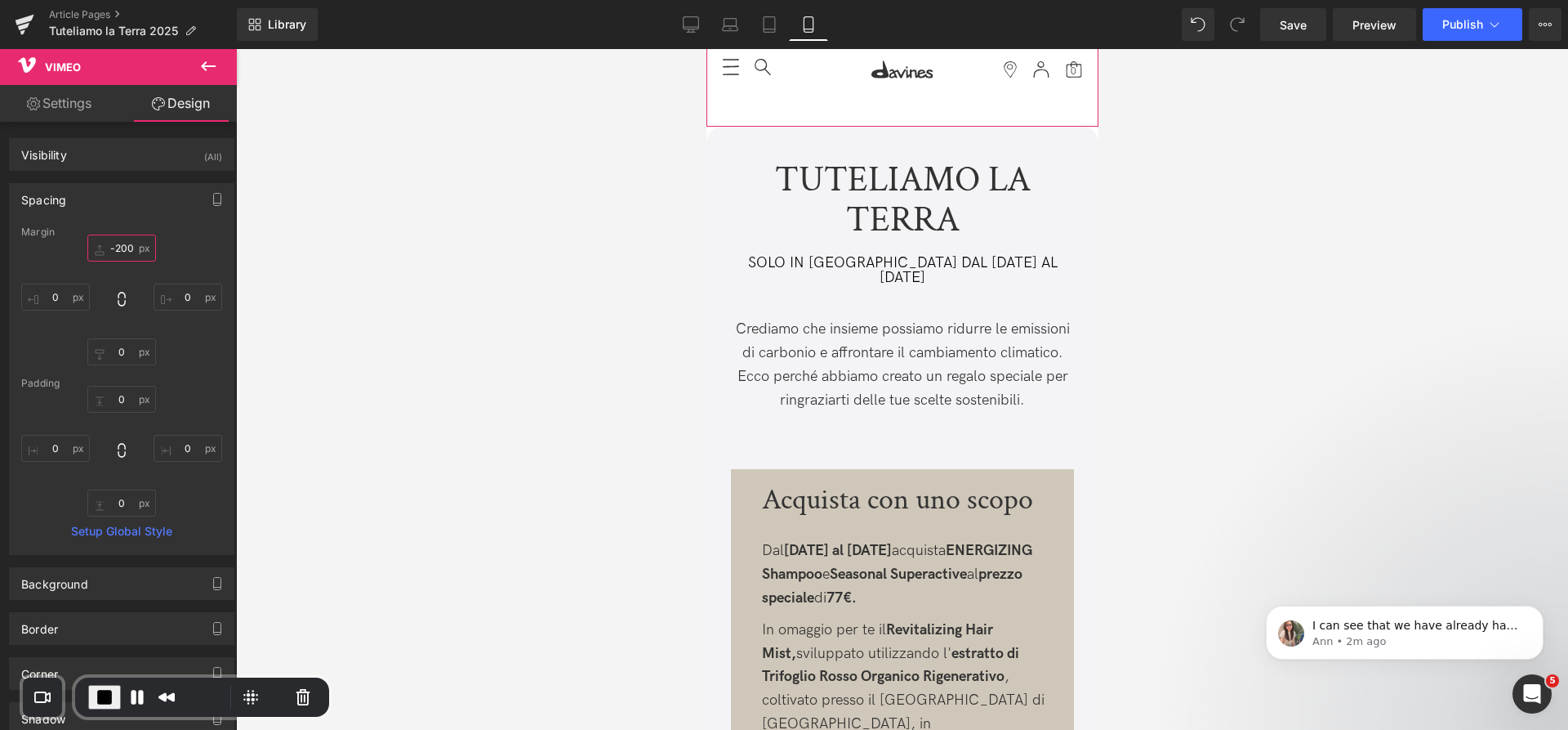
click at [129, 251] on input "-200" at bounding box center [121, 248] width 68 height 27
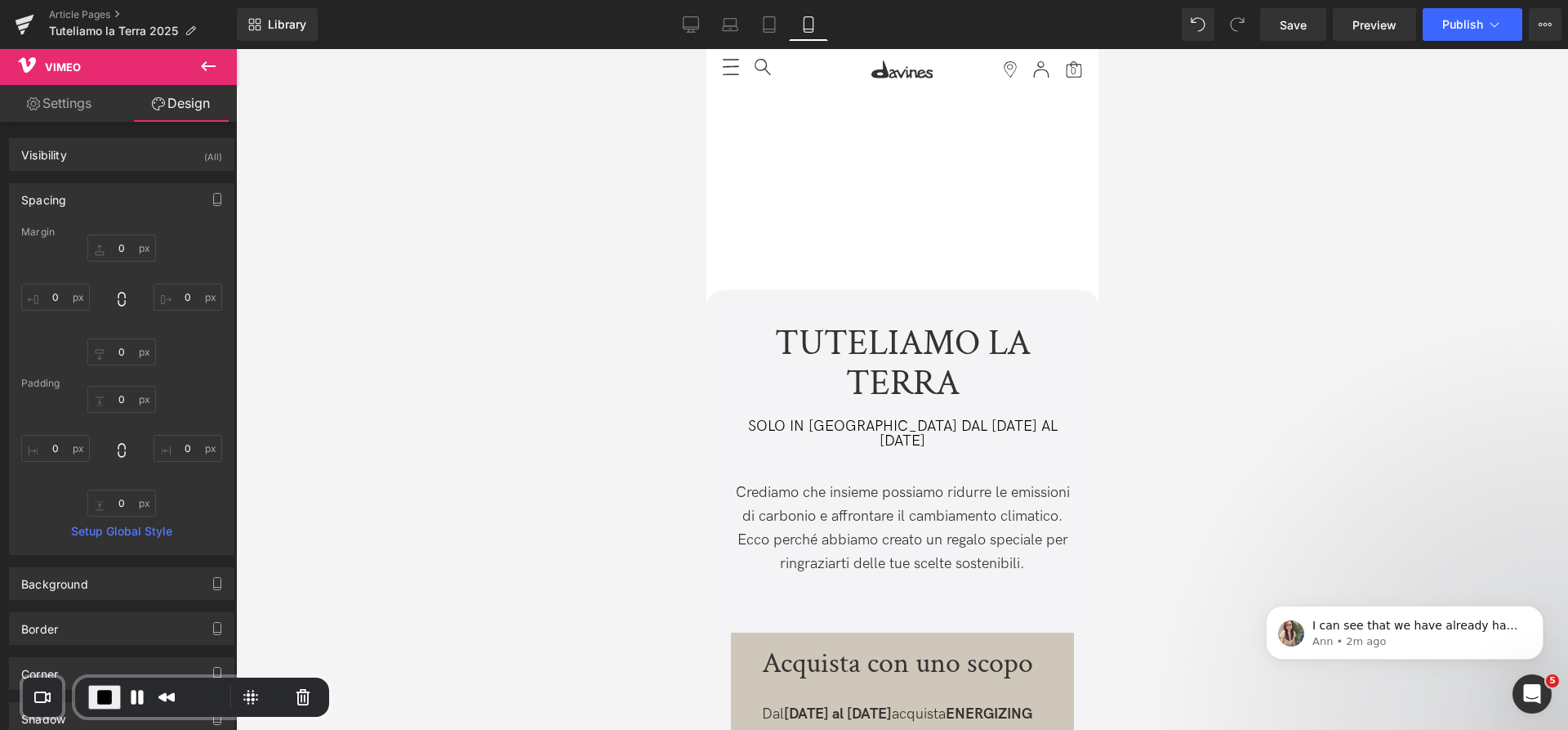
click at [0, 0] on span "End Recording" at bounding box center [0, 0] width 0 height 0
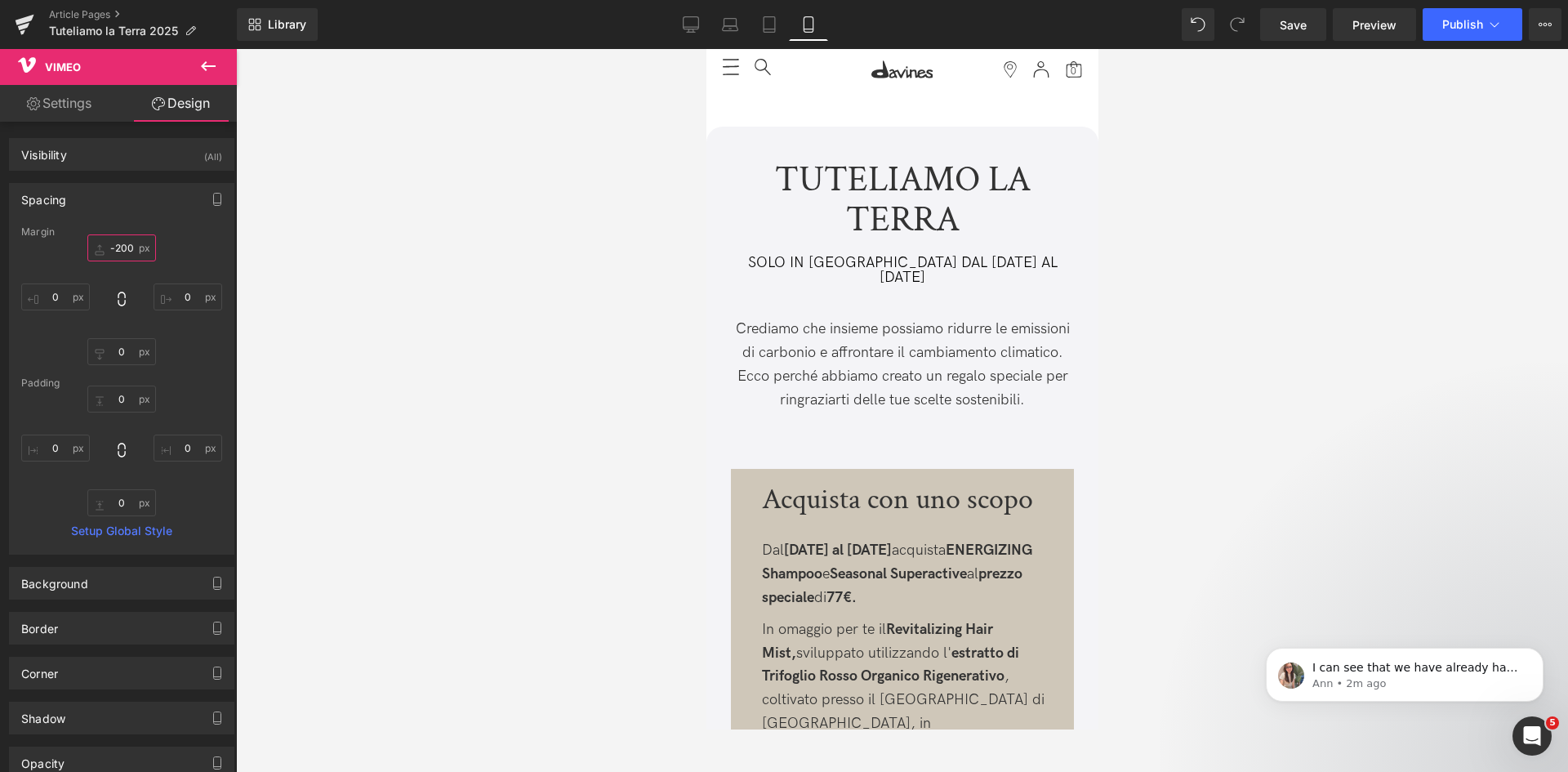
type input "-200"
